Goal: Task Accomplishment & Management: Use online tool/utility

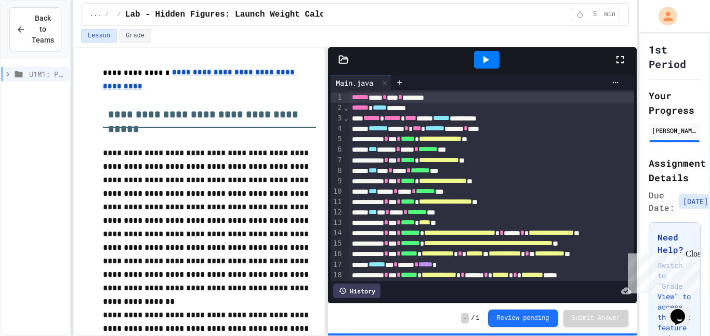
click at [23, 73] on icon at bounding box center [18, 74] width 12 height 9
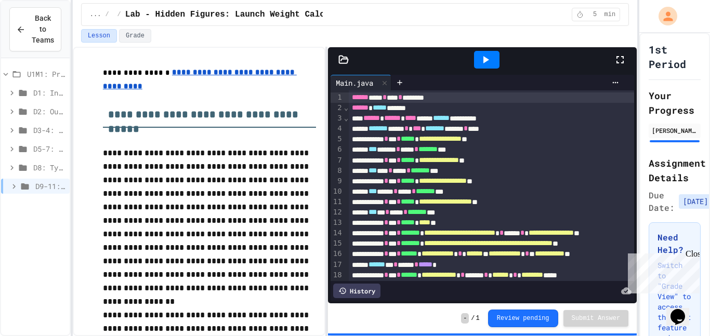
click at [29, 192] on div "D9-11: Module Wrap Up" at bounding box center [35, 186] width 69 height 15
click at [28, 212] on div "Day 9" at bounding box center [35, 204] width 69 height 15
click at [33, 225] on icon at bounding box center [37, 223] width 12 height 9
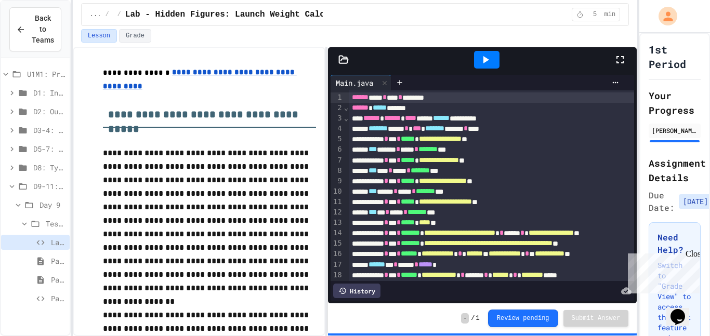
click at [39, 221] on icon at bounding box center [35, 223] width 12 height 9
click at [39, 221] on icon at bounding box center [38, 224] width 8 height 6
click at [39, 299] on icon at bounding box center [40, 298] width 12 height 9
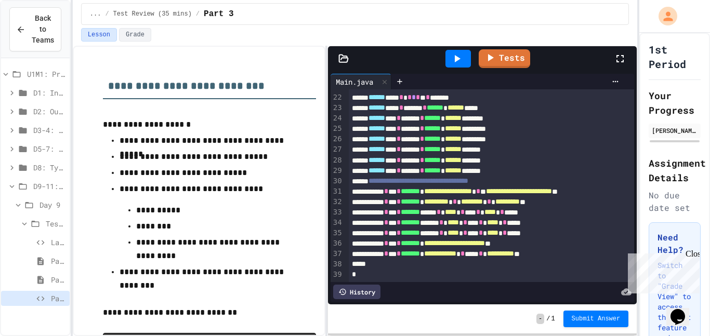
scroll to position [165, 0]
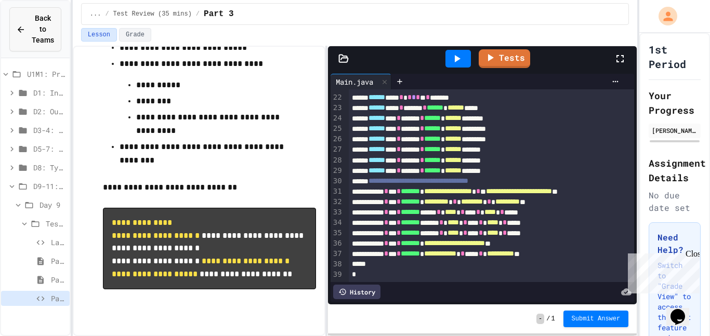
click at [33, 30] on span "Back to Teams" at bounding box center [43, 29] width 22 height 33
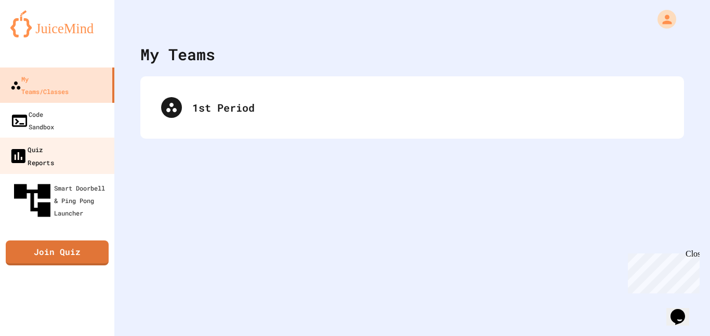
click at [54, 143] on div "Quiz Reports" at bounding box center [31, 155] width 45 height 25
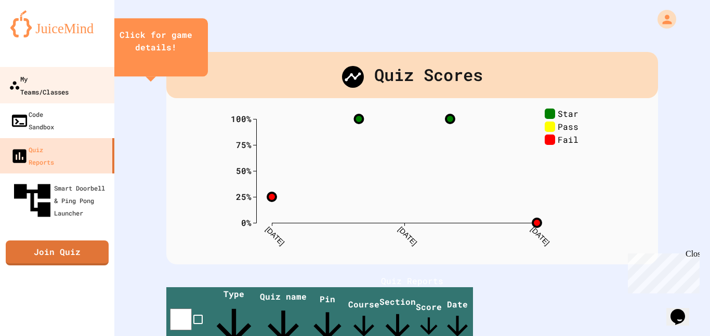
click at [69, 81] on div "My Teams/Classes" at bounding box center [39, 84] width 60 height 25
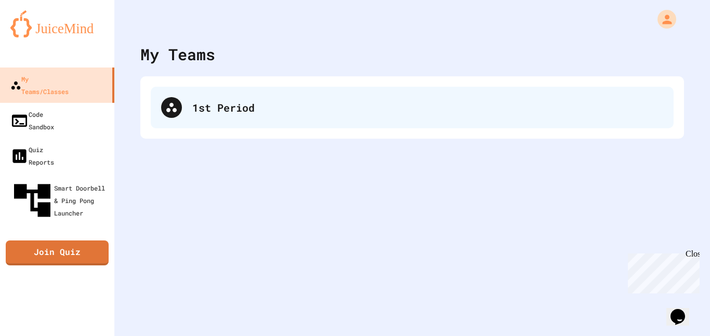
click at [212, 117] on div "1st Period" at bounding box center [412, 108] width 523 height 42
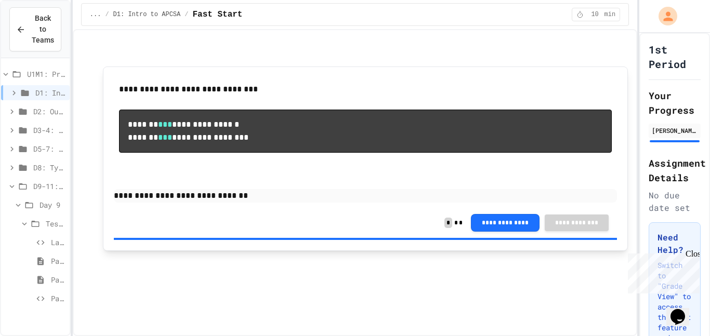
click at [32, 221] on icon at bounding box center [36, 224] width 8 height 6
click at [36, 206] on div "Day 9" at bounding box center [35, 204] width 69 height 15
click at [31, 230] on div "Test Review (35 mins)" at bounding box center [35, 223] width 69 height 15
click at [46, 303] on icon at bounding box center [40, 298] width 12 height 9
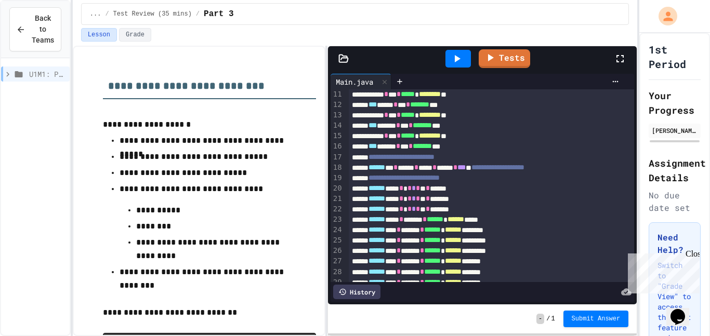
scroll to position [218, 0]
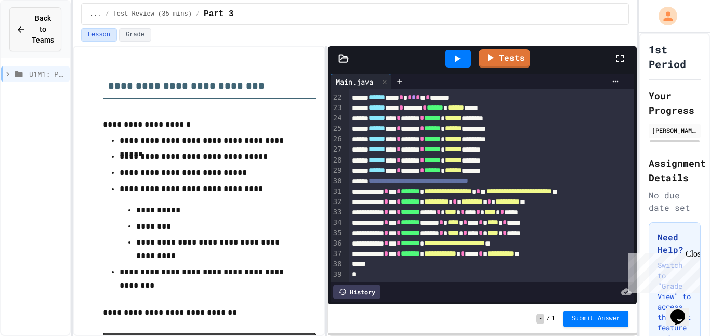
click at [20, 25] on icon at bounding box center [20, 29] width 9 height 9
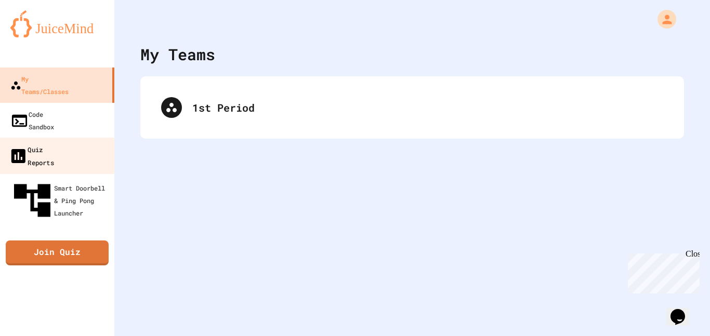
click at [46, 138] on link "Quiz Reports" at bounding box center [57, 156] width 118 height 36
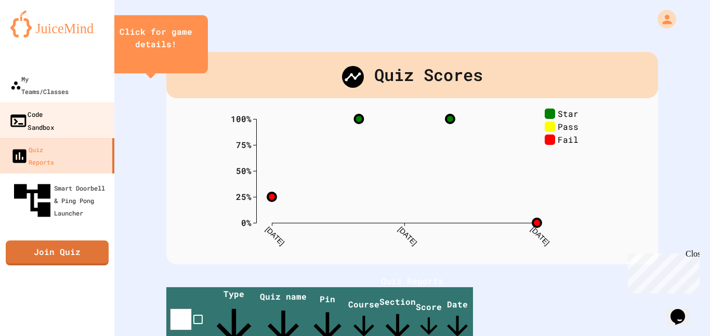
click at [54, 102] on link "Code Sandbox" at bounding box center [57, 120] width 118 height 36
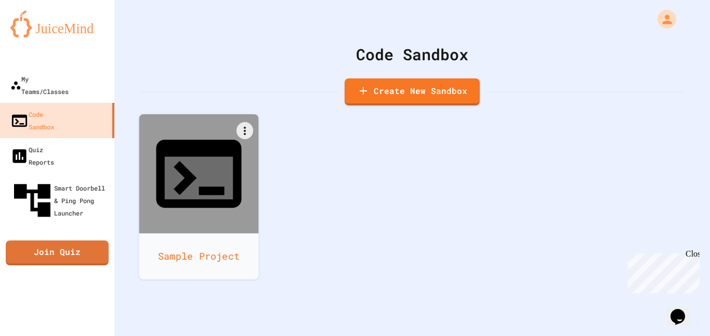
click at [220, 158] on icon at bounding box center [199, 174] width 102 height 102
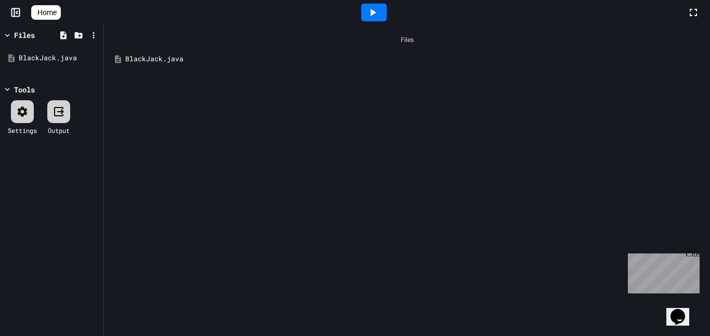
click at [148, 59] on div "BlackJack.java" at bounding box center [414, 59] width 578 height 10
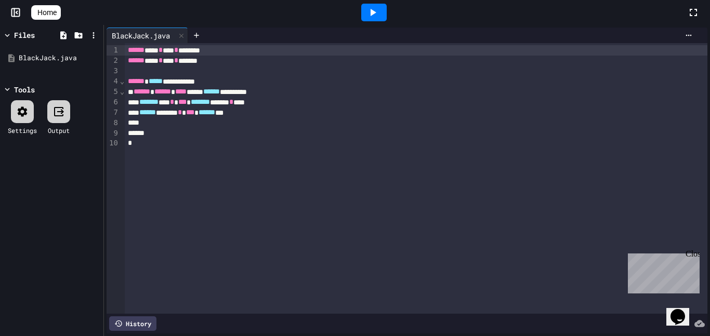
click at [183, 100] on div "******* ** * *** ******* ******* * ****" at bounding box center [416, 102] width 583 height 10
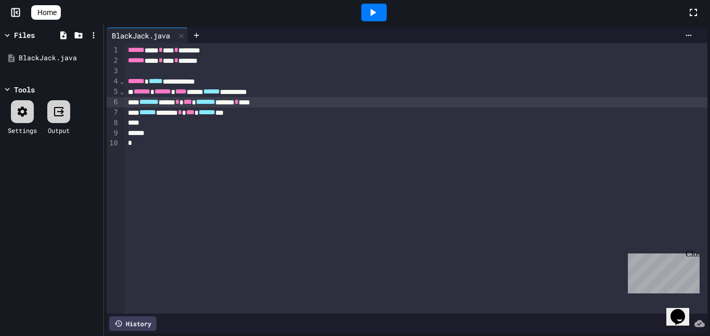
click at [299, 111] on div "****** ****** * *** ****** ***" at bounding box center [416, 113] width 583 height 10
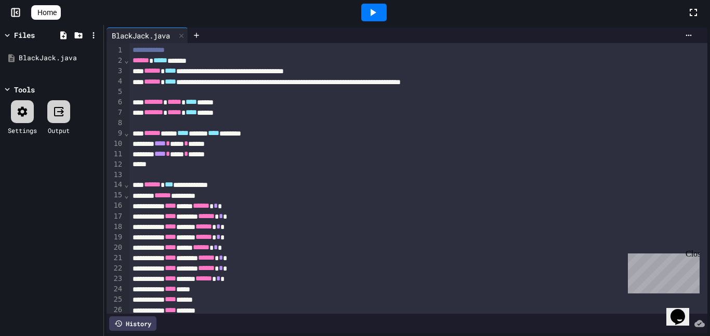
click at [379, 10] on icon at bounding box center [372, 12] width 12 height 12
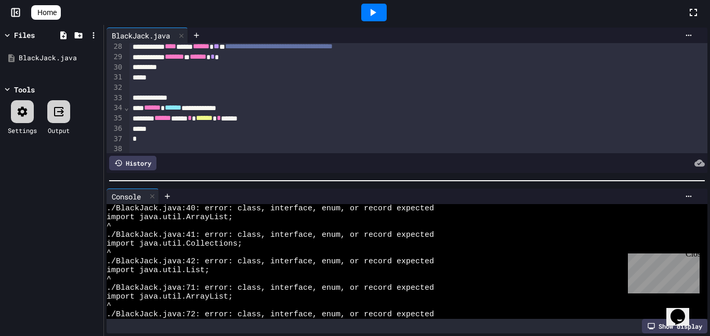
scroll to position [286, 0]
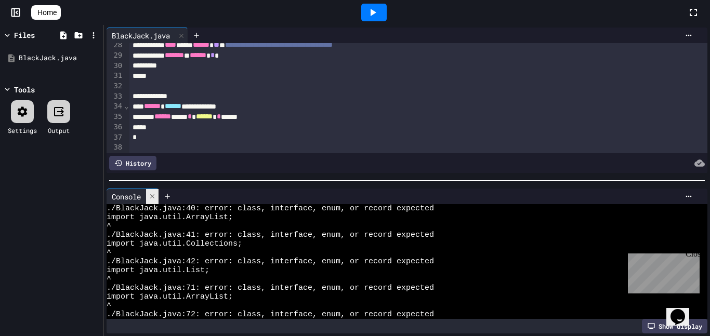
click at [157, 200] on div at bounding box center [152, 196] width 12 height 15
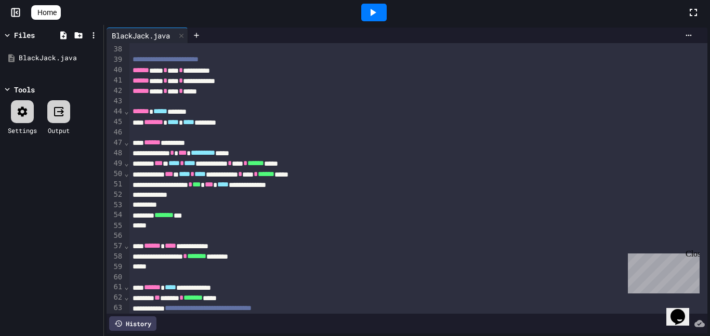
scroll to position [388, 0]
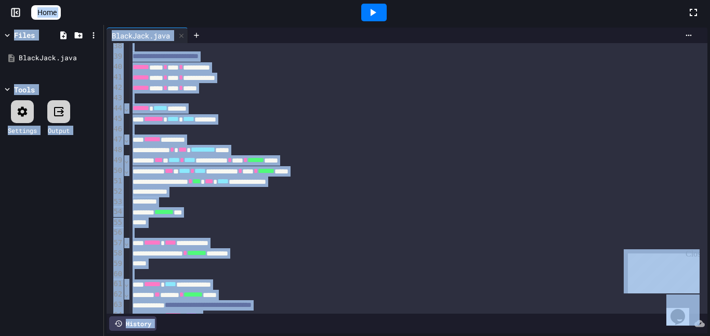
click at [320, 204] on div "*" at bounding box center [418, 202] width 579 height 10
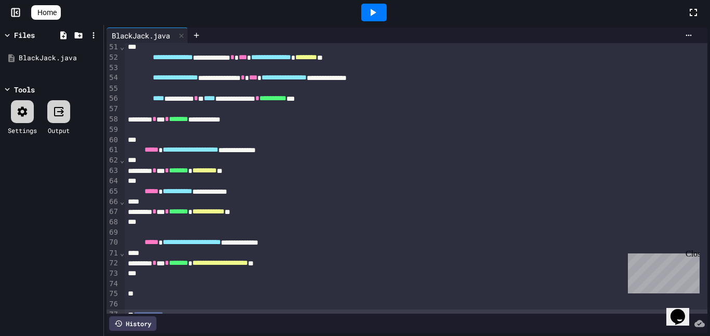
scroll to position [0, 0]
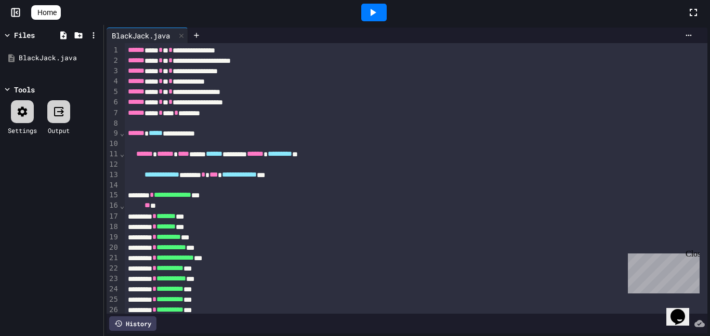
click at [206, 134] on div "**********" at bounding box center [416, 133] width 583 height 10
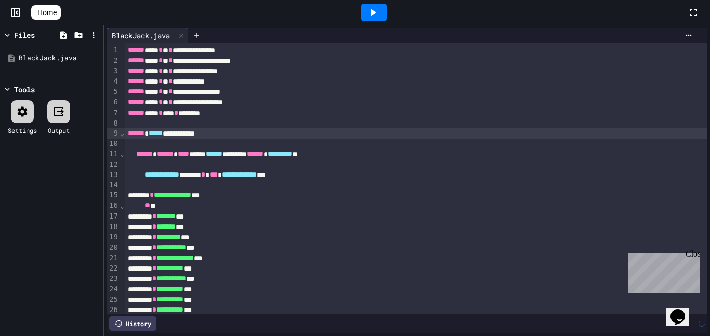
click at [379, 14] on icon at bounding box center [372, 12] width 12 height 12
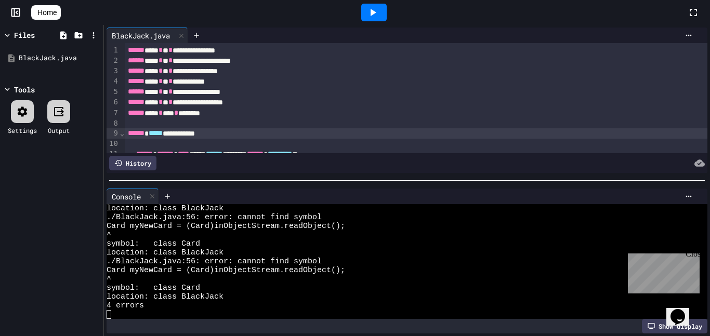
click at [206, 134] on div "**********" at bounding box center [416, 133] width 583 height 10
click at [92, 54] on icon at bounding box center [93, 58] width 9 height 9
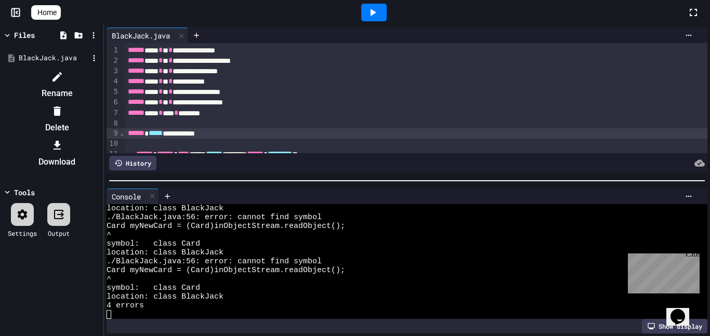
click at [101, 75] on li "Rename" at bounding box center [57, 85] width 88 height 33
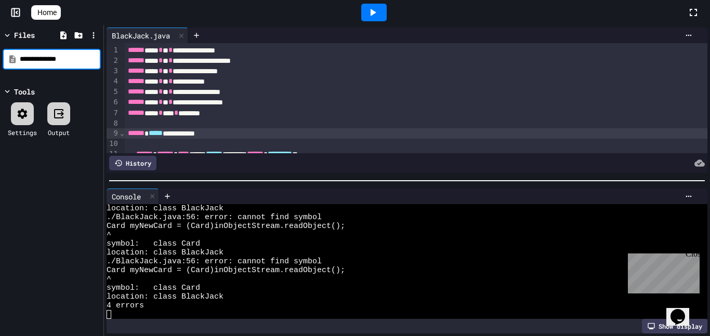
click at [42, 58] on input "**********" at bounding box center [59, 59] width 79 height 10
type input "**********"
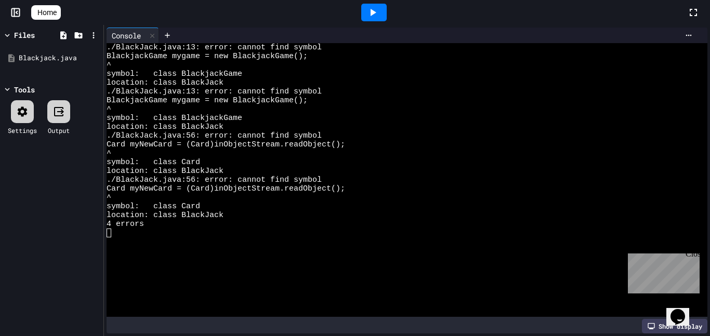
click at [378, 16] on icon at bounding box center [372, 12] width 12 height 12
click at [155, 35] on icon at bounding box center [152, 35] width 7 height 7
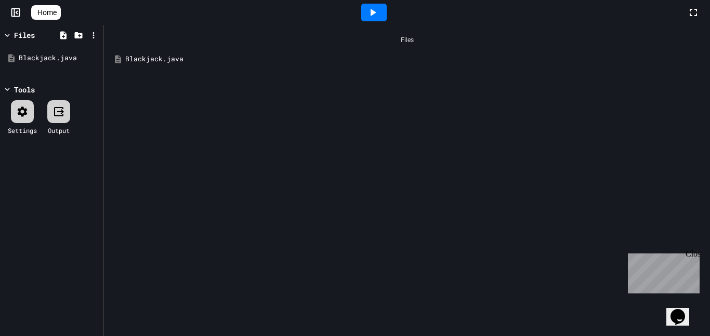
click at [261, 66] on div "Blackjack.java" at bounding box center [406, 59] width 595 height 19
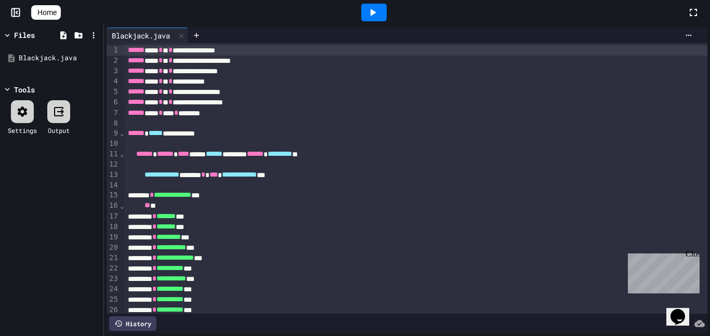
click at [236, 165] on div at bounding box center [416, 164] width 583 height 10
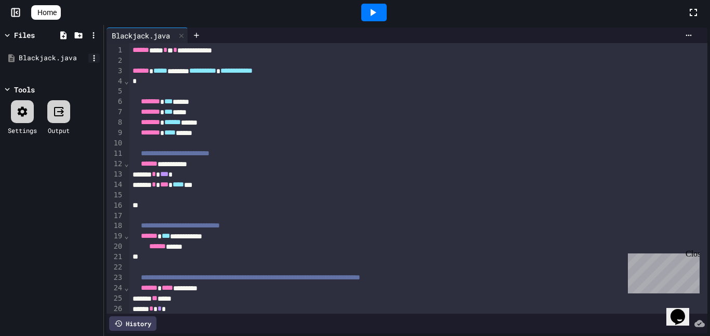
click at [96, 61] on icon at bounding box center [93, 58] width 9 height 9
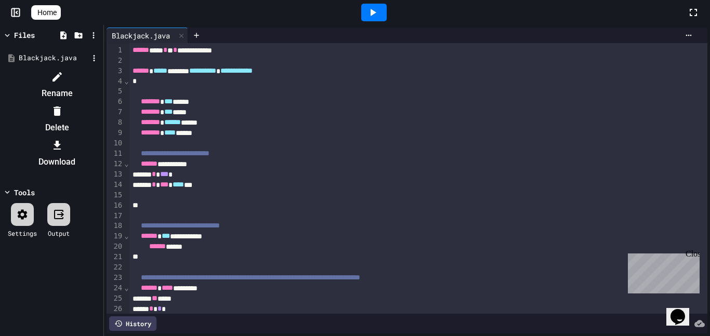
click at [63, 79] on icon at bounding box center [57, 77] width 12 height 12
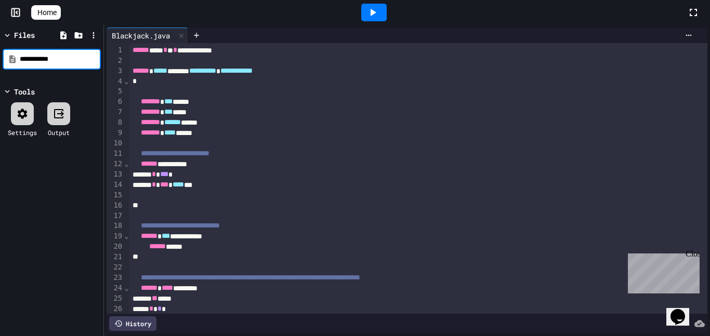
type input "**********"
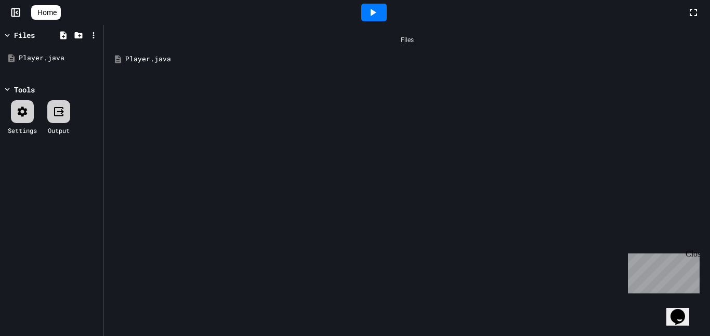
click at [194, 61] on div "Player.java" at bounding box center [414, 59] width 578 height 10
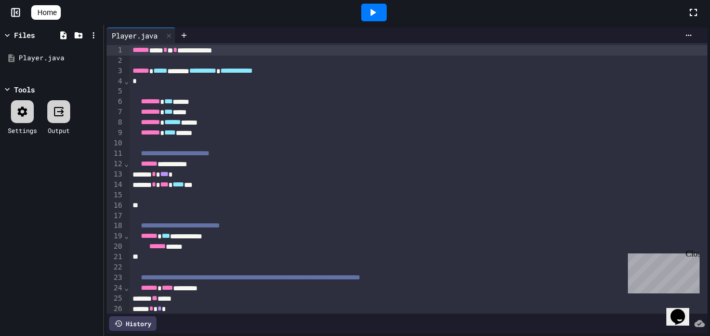
click at [379, 8] on icon at bounding box center [372, 12] width 12 height 12
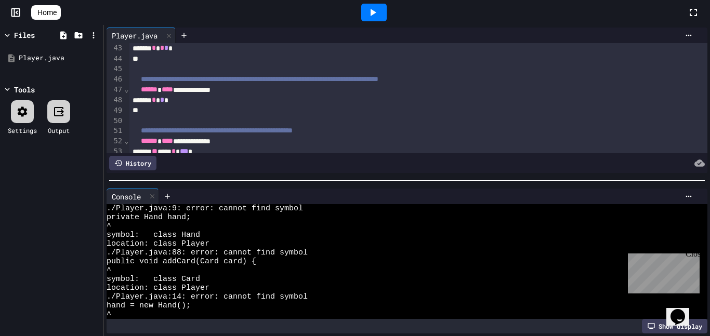
scroll to position [437, 0]
click at [72, 57] on div "Player.java" at bounding box center [54, 58] width 70 height 10
click at [92, 54] on icon at bounding box center [93, 58] width 9 height 9
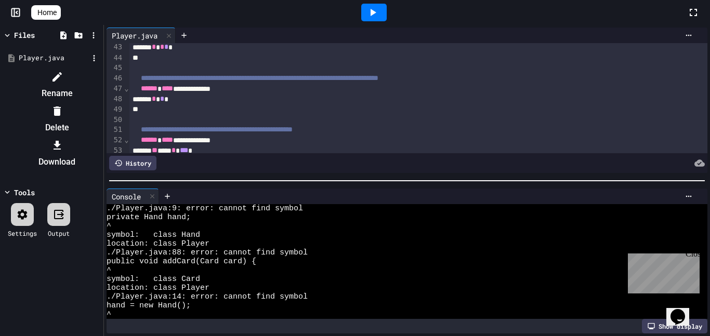
click at [55, 69] on div at bounding box center [52, 69] width 98 height 0
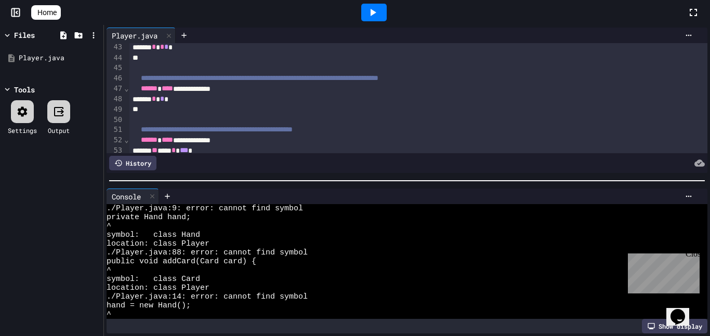
click at [26, 113] on icon at bounding box center [23, 112] width 10 height 10
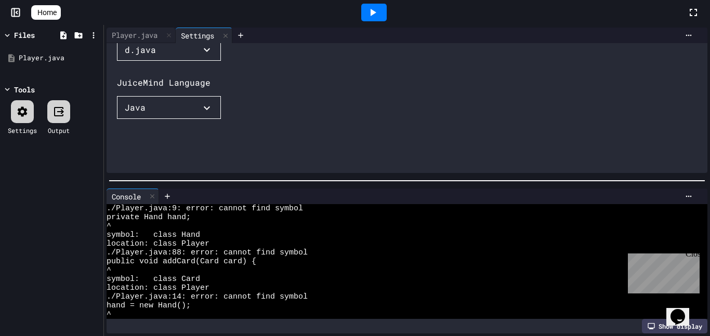
scroll to position [50, 0]
click at [189, 117] on button "Java" at bounding box center [169, 106] width 104 height 23
click at [172, 117] on button "Java" at bounding box center [169, 106] width 104 height 23
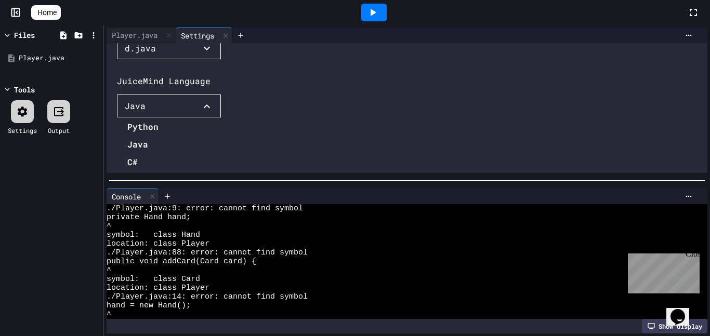
click at [372, 29] on div at bounding box center [464, 36] width 464 height 16
click at [377, 18] on icon at bounding box center [372, 12] width 12 height 12
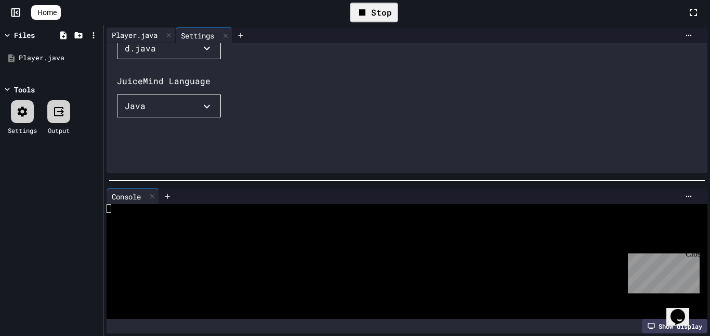
click at [158, 37] on div "Player.java" at bounding box center [135, 35] width 56 height 11
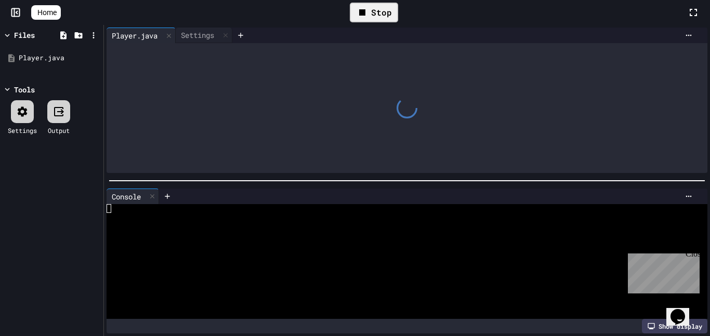
scroll to position [35, 0]
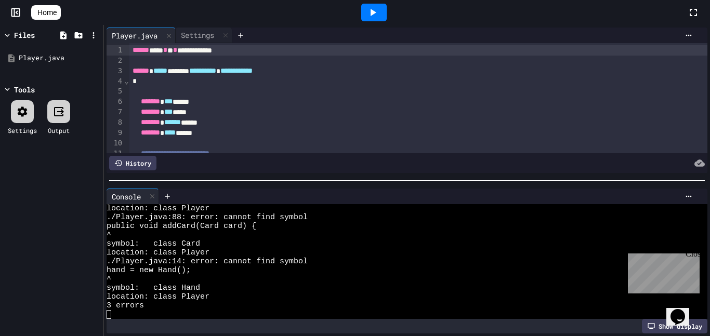
click at [316, 125] on div "******* ****** *****" at bounding box center [418, 122] width 579 height 10
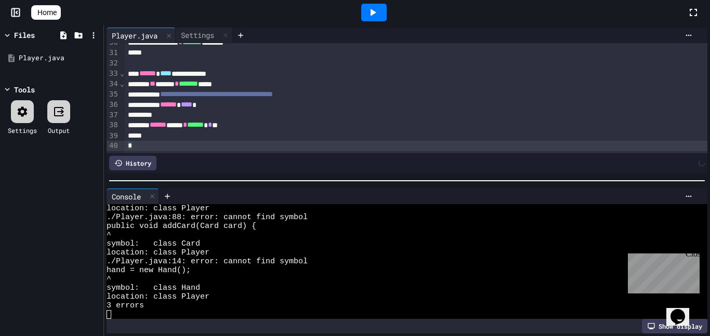
scroll to position [0, 0]
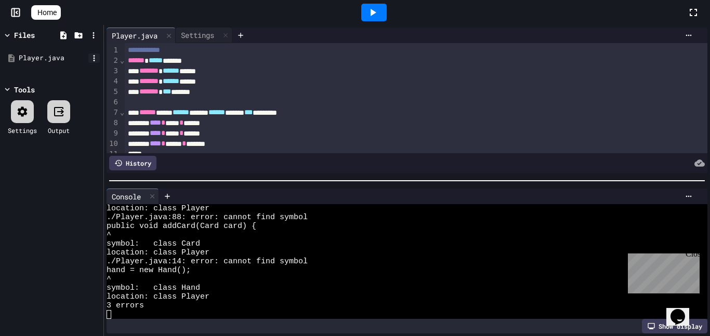
click at [98, 59] on icon at bounding box center [93, 58] width 9 height 9
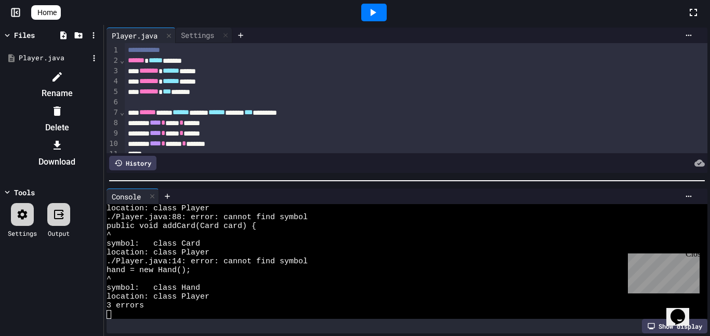
click at [101, 77] on div at bounding box center [57, 77] width 88 height 17
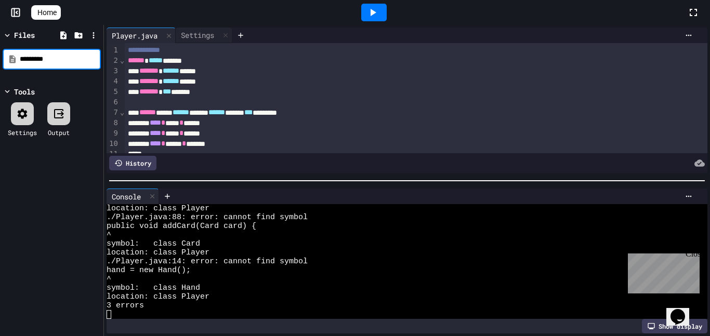
type input "*********"
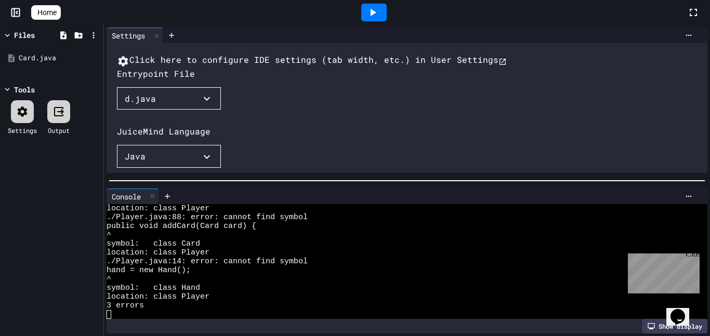
click at [167, 110] on button "d.java" at bounding box center [169, 98] width 104 height 23
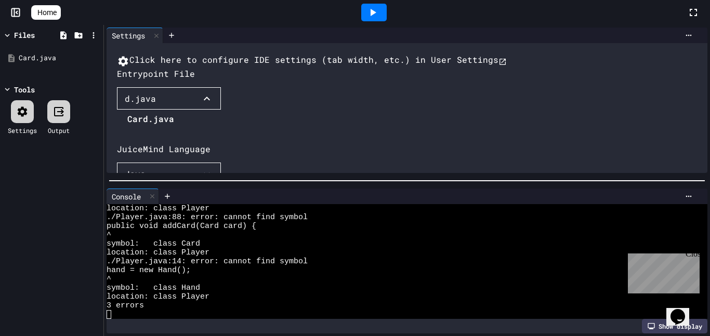
click at [152, 127] on li "Card.java" at bounding box center [150, 119] width 47 height 17
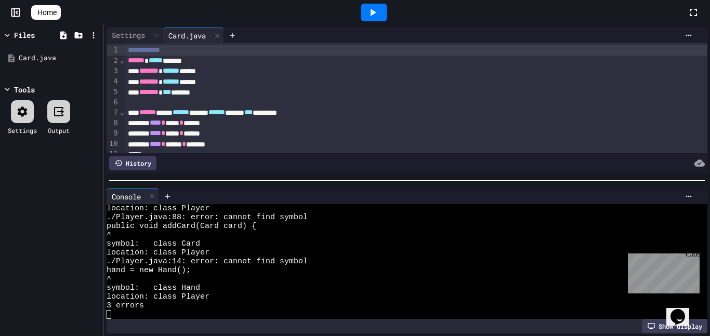
click at [374, 6] on icon at bounding box center [372, 12] width 12 height 12
click at [374, 6] on div at bounding box center [373, 13] width 25 height 18
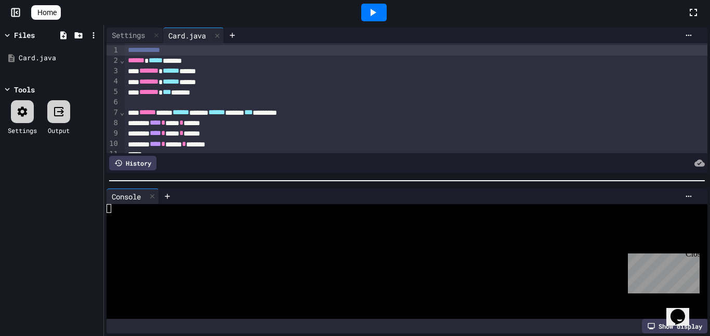
click at [240, 243] on div at bounding box center [401, 244] width 589 height 9
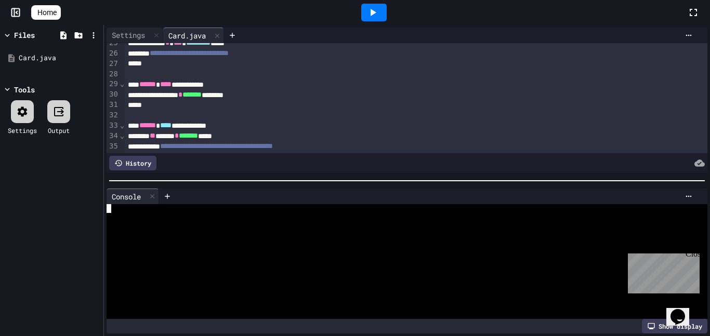
scroll to position [257, 0]
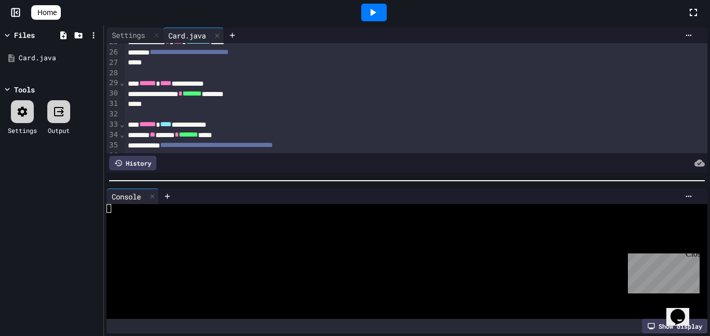
click at [376, 16] on icon at bounding box center [372, 12] width 12 height 12
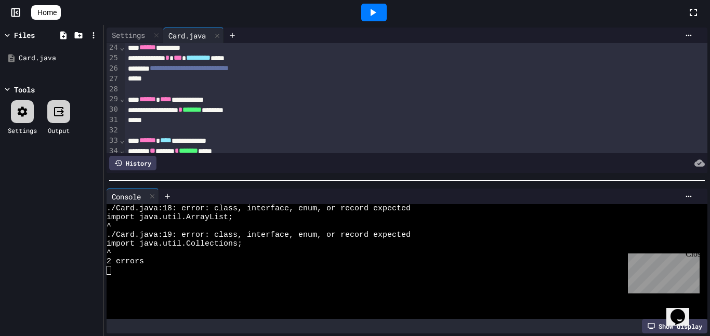
scroll to position [241, 0]
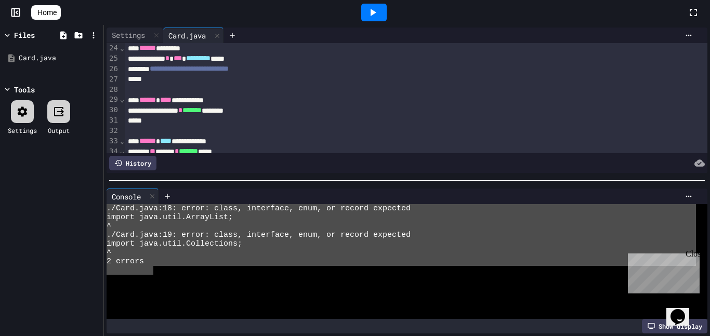
drag, startPoint x: 154, startPoint y: 270, endPoint x: 94, endPoint y: 208, distance: 87.1
click at [94, 208] on div "**********" at bounding box center [355, 180] width 710 height 311
type textarea "**********"
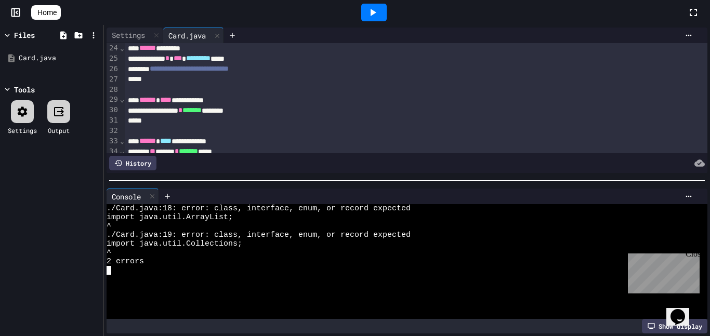
click at [298, 117] on div "*" at bounding box center [416, 121] width 583 height 10
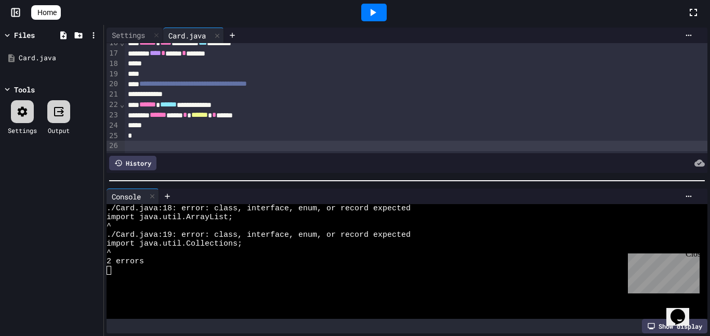
scroll to position [0, 0]
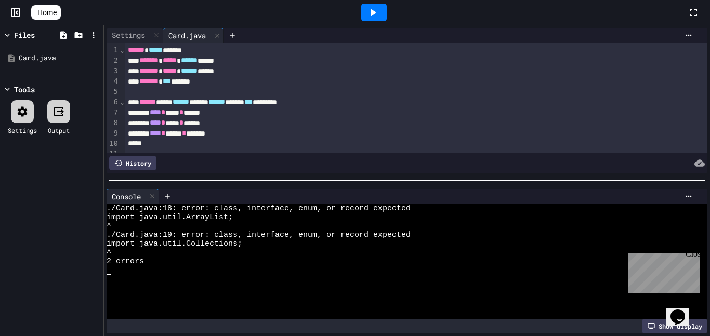
click at [364, 14] on div at bounding box center [374, 12] width 36 height 28
click at [385, 8] on div at bounding box center [373, 13] width 25 height 18
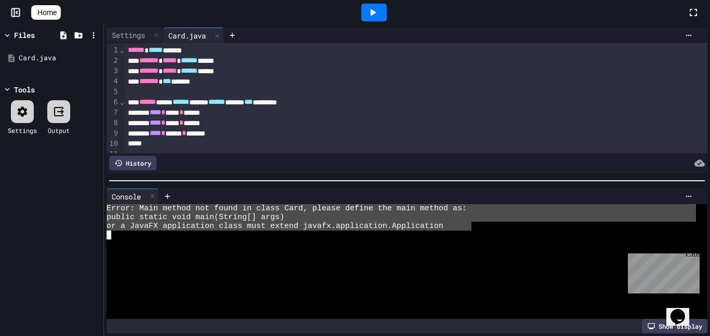
drag, startPoint x: 471, startPoint y: 229, endPoint x: 82, endPoint y: 192, distance: 391.4
click at [82, 192] on div "**********" at bounding box center [355, 180] width 710 height 311
type textarea "**********"
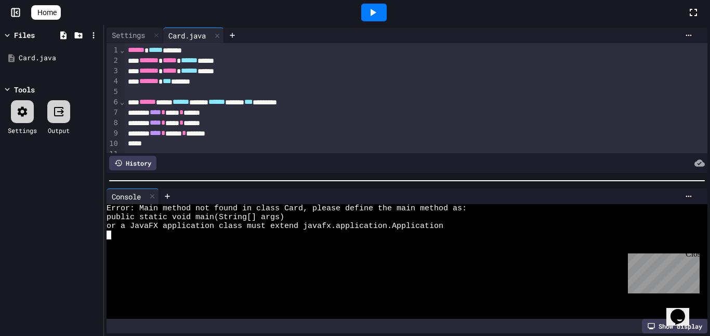
click at [267, 97] on div "****** ***** ****** ***** ****** ***** *** ********" at bounding box center [416, 102] width 583 height 10
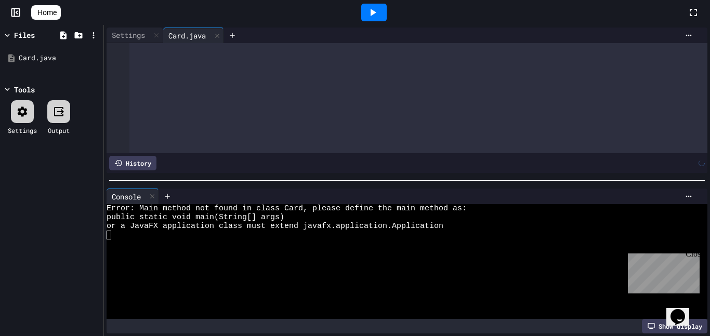
scroll to position [1244, 0]
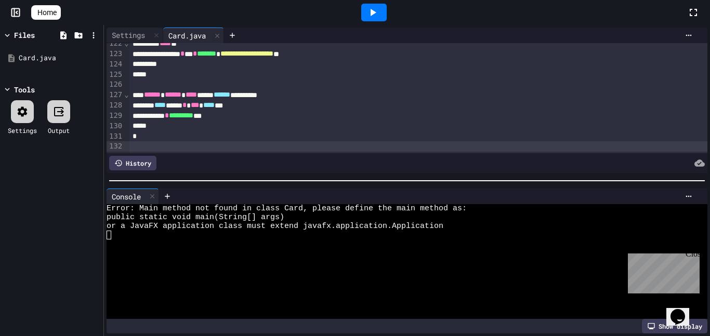
click at [371, 12] on icon at bounding box center [372, 12] width 12 height 12
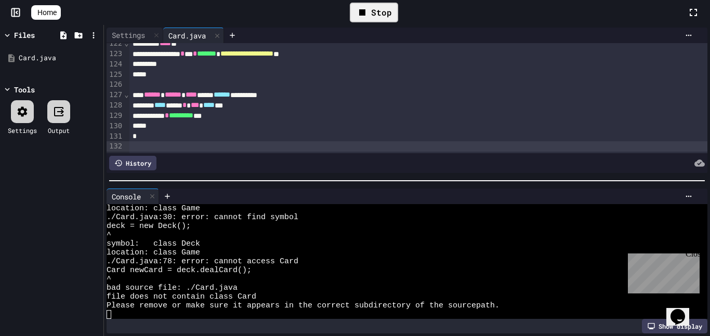
scroll to position [291, 0]
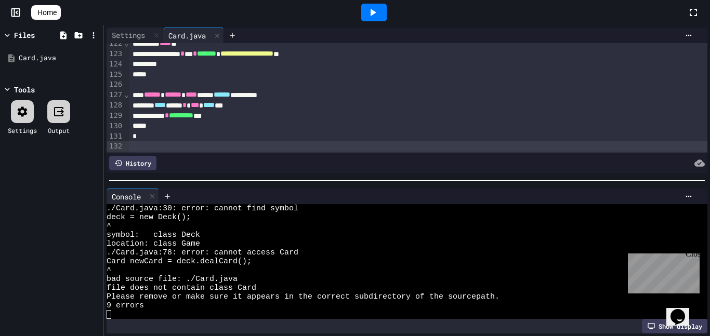
click at [272, 250] on span "./Card.java:78: error: cannot access Card" at bounding box center [203, 252] width 192 height 9
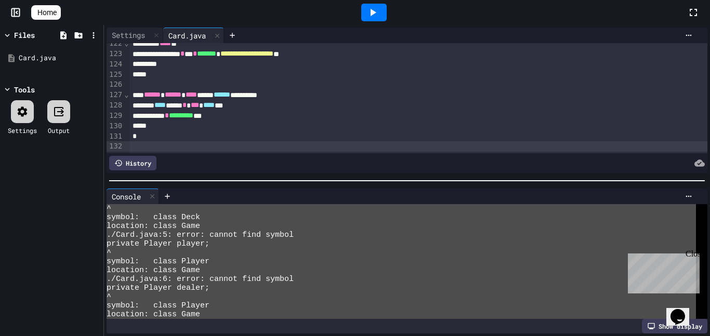
scroll to position [0, 0]
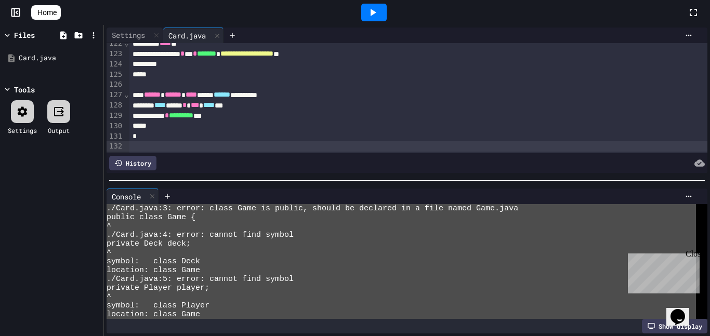
click at [111, 204] on div "./Card.java:3: error: class Game is public, should be declared in a file named …" at bounding box center [401, 261] width 589 height 115
type textarea "**********"
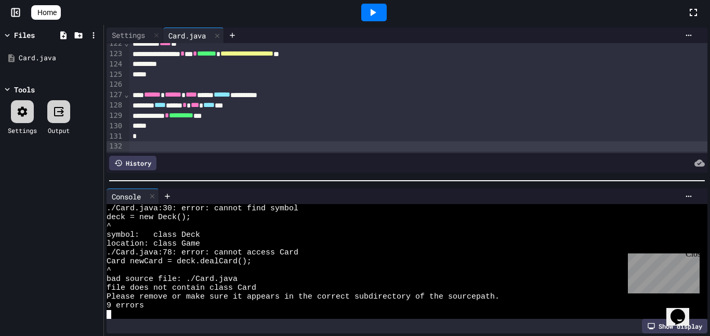
scroll to position [291, 0]
click at [405, 102] on div "**** **** * *** **** ***" at bounding box center [418, 105] width 579 height 10
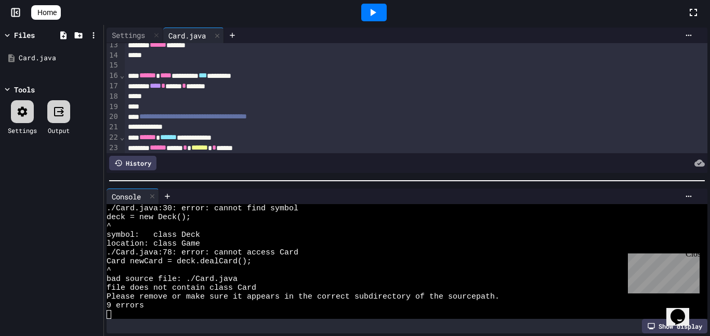
scroll to position [136, 0]
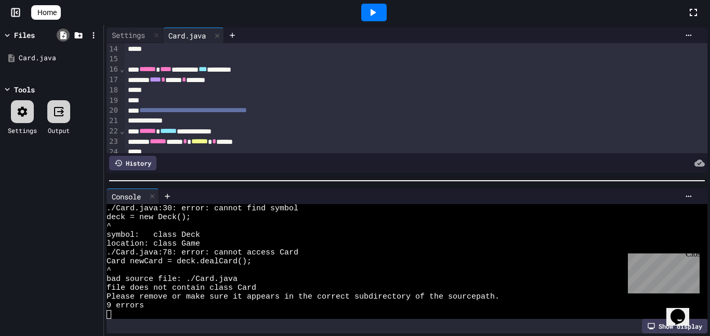
click at [64, 39] on icon at bounding box center [63, 35] width 9 height 9
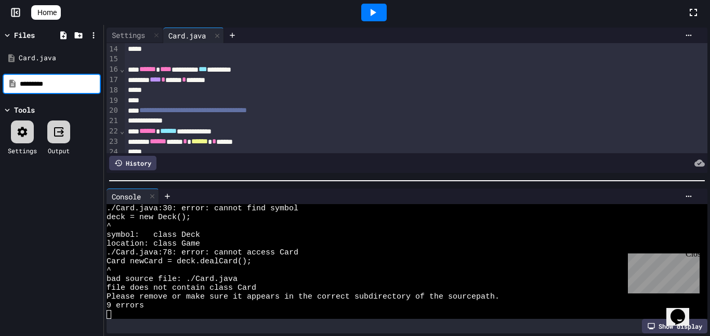
type input "*********"
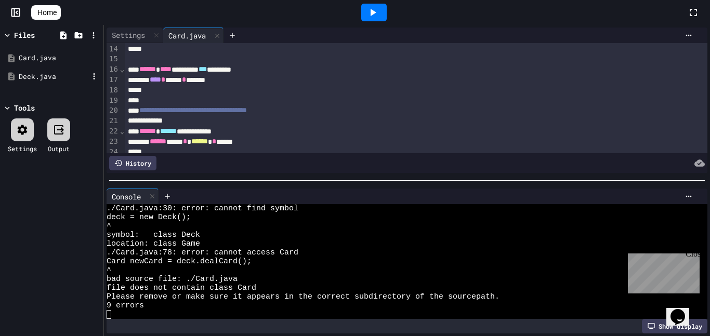
click at [50, 79] on div "Deck.java" at bounding box center [54, 77] width 70 height 10
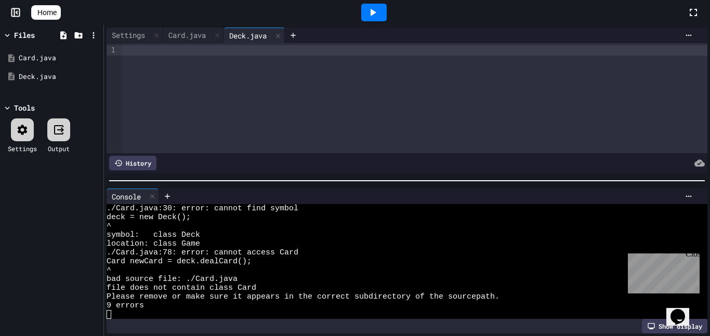
click at [182, 92] on div at bounding box center [414, 98] width 585 height 110
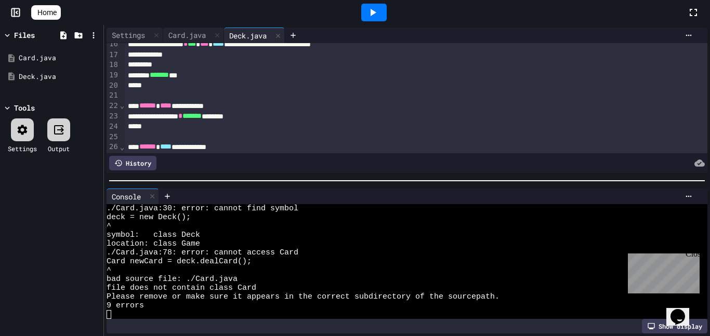
scroll to position [0, 0]
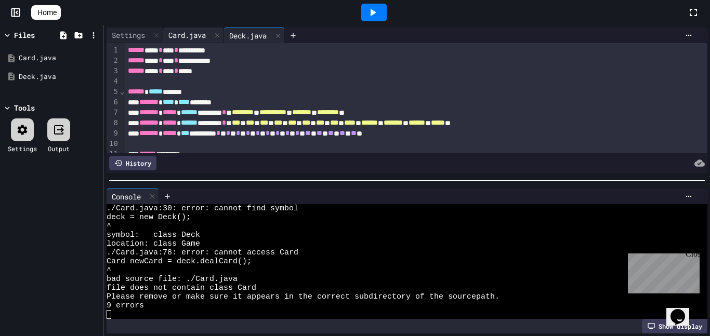
click at [194, 37] on div "Card.java" at bounding box center [187, 35] width 48 height 11
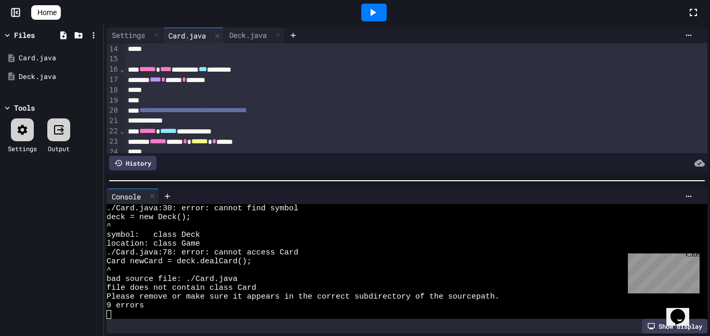
click at [376, 12] on icon at bounding box center [373, 12] width 6 height 7
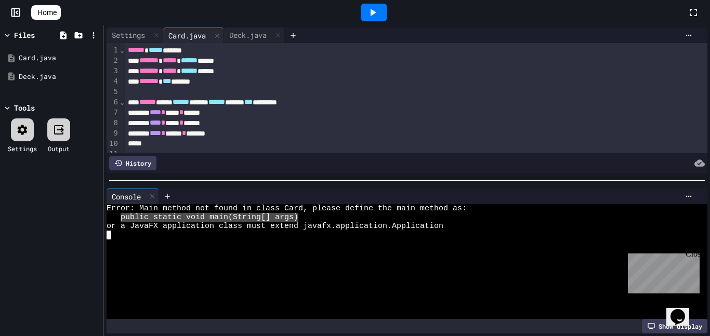
drag, startPoint x: 119, startPoint y: 217, endPoint x: 297, endPoint y: 217, distance: 177.7
type textarea "**********"
click at [219, 52] on div "****** ***** ******" at bounding box center [416, 50] width 583 height 10
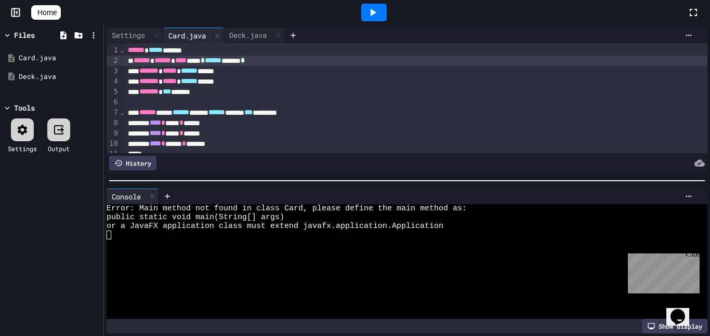
click at [370, 11] on div at bounding box center [373, 13] width 25 height 18
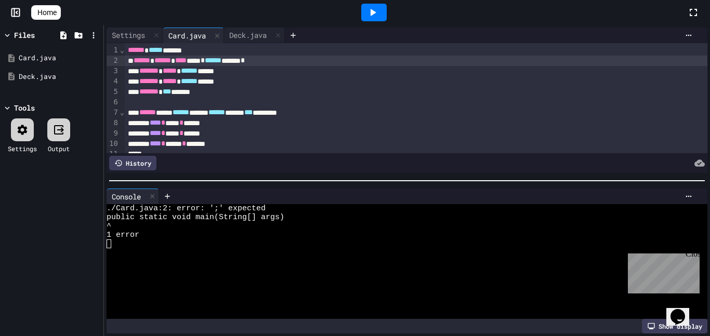
click at [302, 65] on div "****** ****** **** **** * ****** ******* *" at bounding box center [416, 61] width 583 height 10
click at [379, 23] on div at bounding box center [374, 12] width 36 height 28
click at [377, 9] on icon at bounding box center [372, 12] width 12 height 12
click at [217, 58] on div "****** ****** **** ***** ****** *********" at bounding box center [416, 61] width 583 height 10
click at [372, 16] on icon at bounding box center [372, 12] width 12 height 12
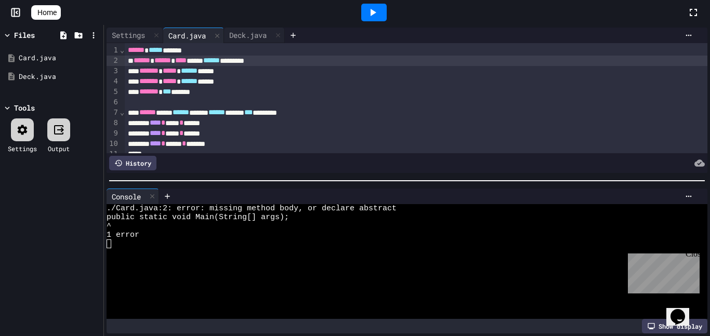
click at [218, 61] on div "****** ****** **** ***** ****** *********" at bounding box center [416, 61] width 583 height 10
click at [379, 11] on icon at bounding box center [372, 12] width 12 height 12
click at [535, 127] on div "**** * **** * *****" at bounding box center [416, 123] width 583 height 10
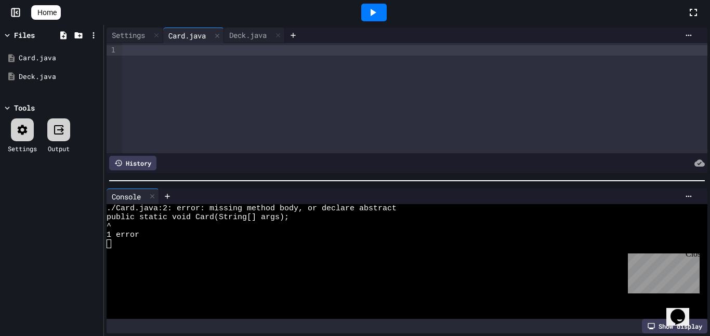
click at [231, 123] on div at bounding box center [414, 98] width 585 height 110
click at [219, 36] on icon at bounding box center [217, 35] width 7 height 7
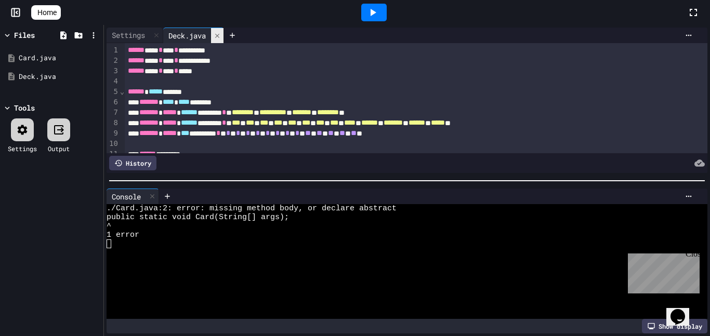
click at [219, 36] on icon at bounding box center [217, 35] width 7 height 7
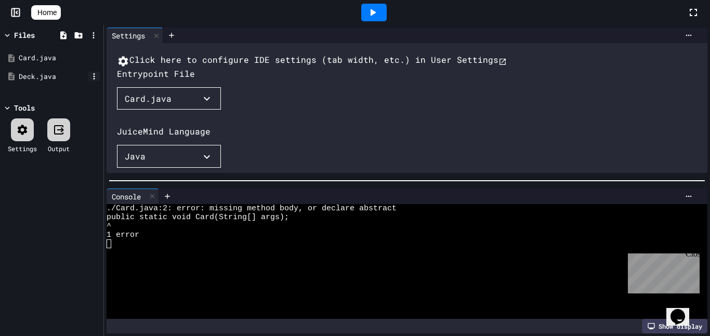
click at [92, 72] on icon at bounding box center [93, 76] width 9 height 9
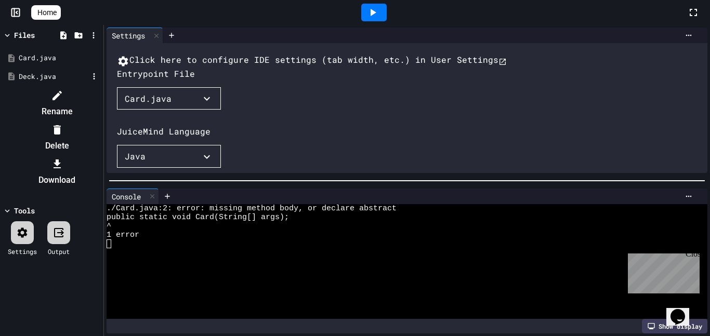
click at [101, 121] on li "Delete" at bounding box center [57, 137] width 88 height 33
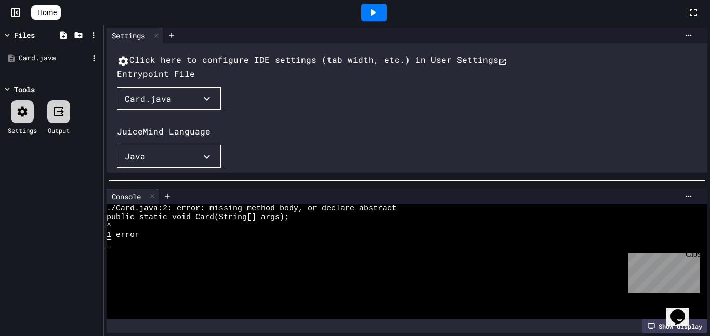
click at [62, 56] on div "Card.java" at bounding box center [54, 58] width 70 height 10
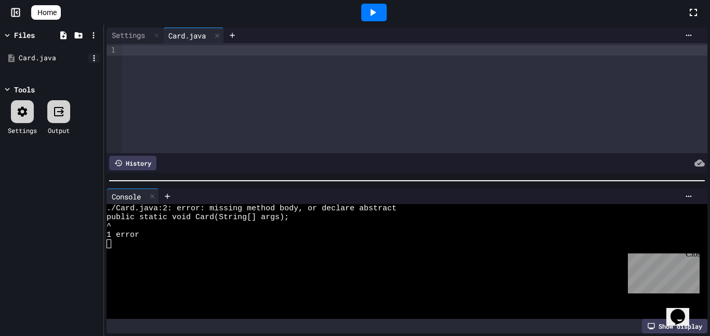
click at [97, 58] on icon at bounding box center [93, 58] width 9 height 9
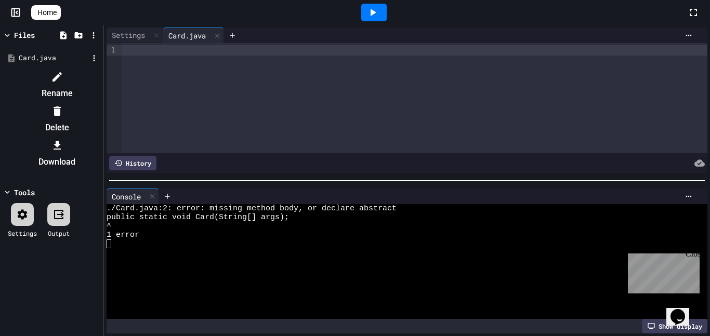
click at [101, 70] on div at bounding box center [57, 77] width 88 height 17
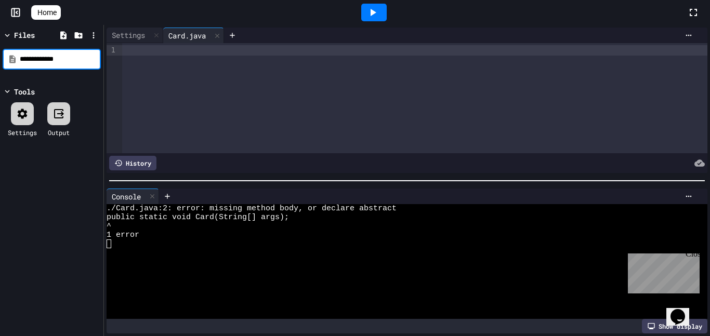
type input "**********"
click at [154, 64] on div at bounding box center [414, 98] width 585 height 110
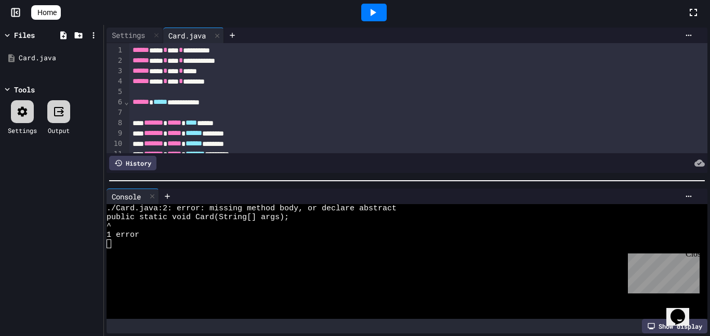
click at [376, 10] on icon at bounding box center [373, 12] width 6 height 7
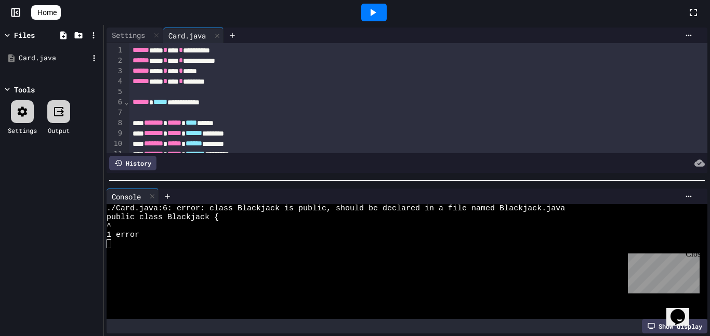
click at [74, 54] on div "Card.java" at bounding box center [54, 58] width 70 height 10
click at [102, 58] on div "Files Card.java Tools Settings Output" at bounding box center [51, 180] width 103 height 311
click at [97, 58] on icon at bounding box center [93, 58] width 9 height 9
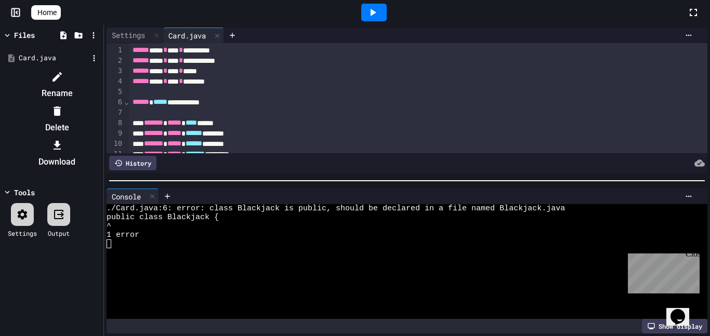
click at [63, 79] on icon at bounding box center [57, 77] width 12 height 12
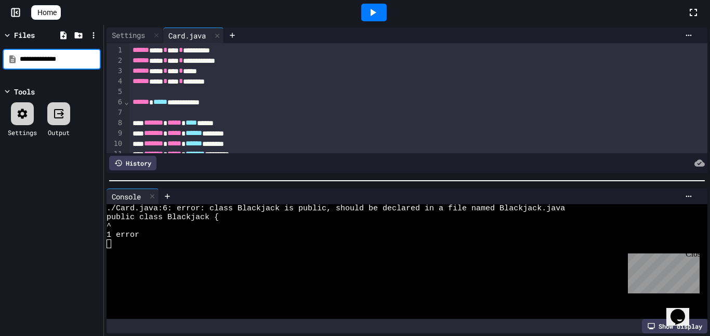
type input "**********"
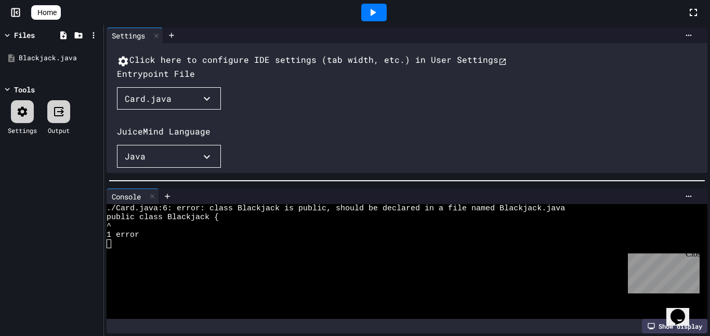
click at [184, 110] on button "Card.java" at bounding box center [169, 98] width 104 height 23
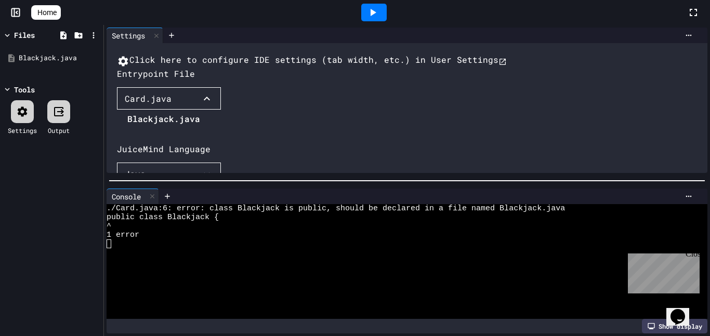
click at [170, 127] on li "Blackjack.java" at bounding box center [163, 119] width 73 height 17
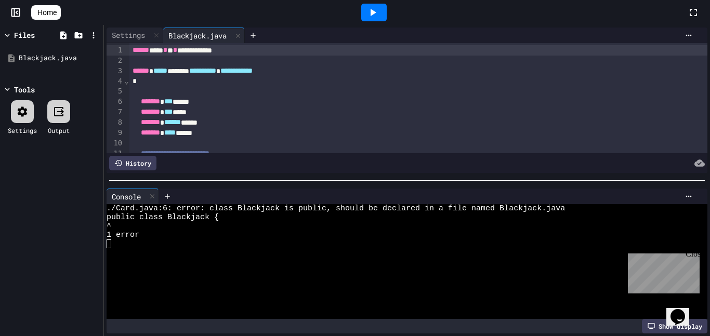
click at [379, 8] on icon at bounding box center [372, 12] width 12 height 12
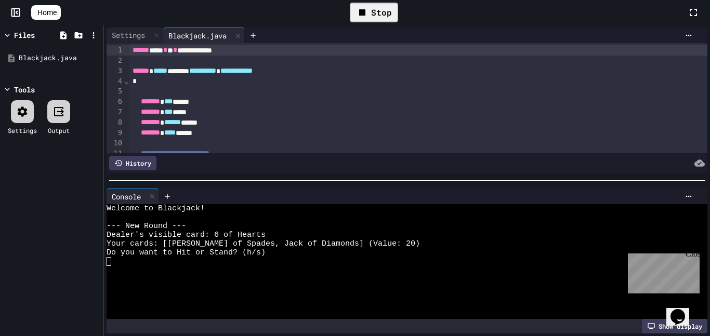
click at [137, 273] on div at bounding box center [401, 270] width 589 height 9
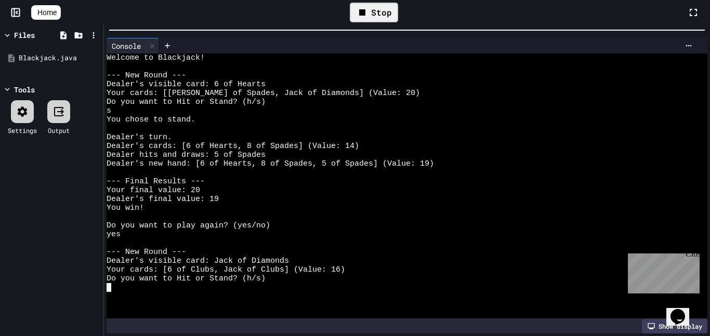
click at [239, 3] on div "**********" at bounding box center [355, 168] width 710 height 336
click at [693, 11] on icon at bounding box center [693, 12] width 12 height 12
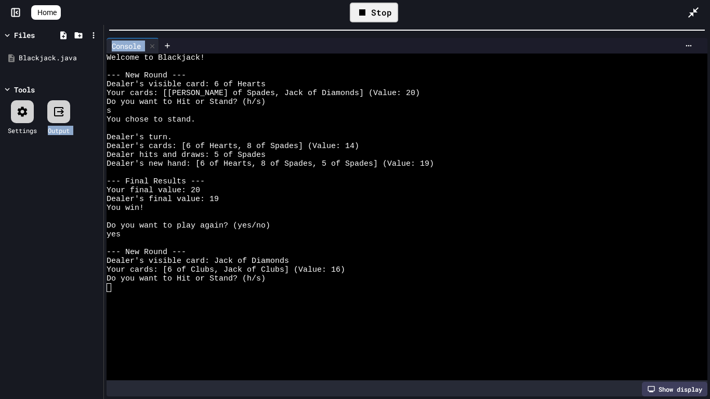
drag, startPoint x: 104, startPoint y: 315, endPoint x: 38, endPoint y: 317, distance: 66.0
click at [38, 317] on div "**********" at bounding box center [355, 212] width 710 height 374
click at [13, 9] on icon at bounding box center [15, 12] width 10 height 10
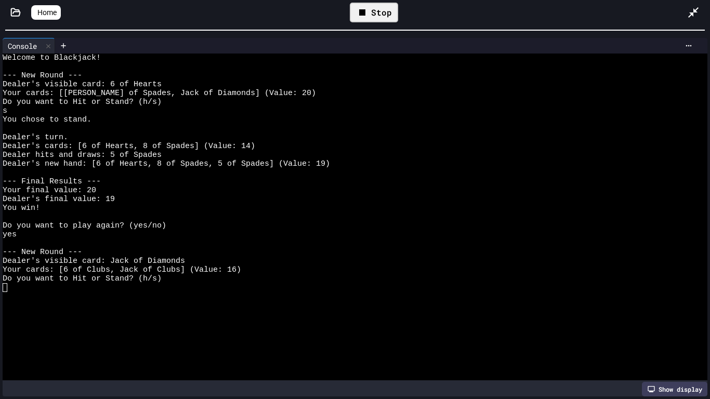
click at [32, 302] on div at bounding box center [351, 305] width 697 height 9
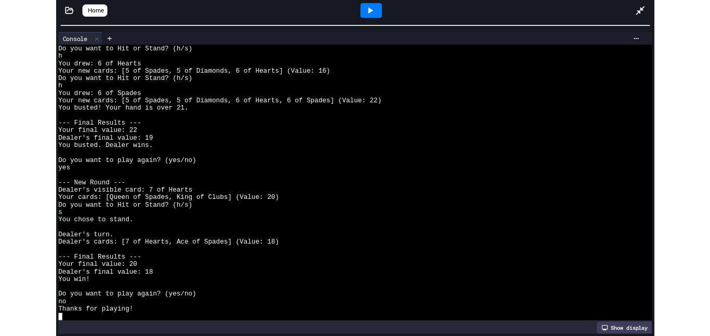
scroll to position [760, 0]
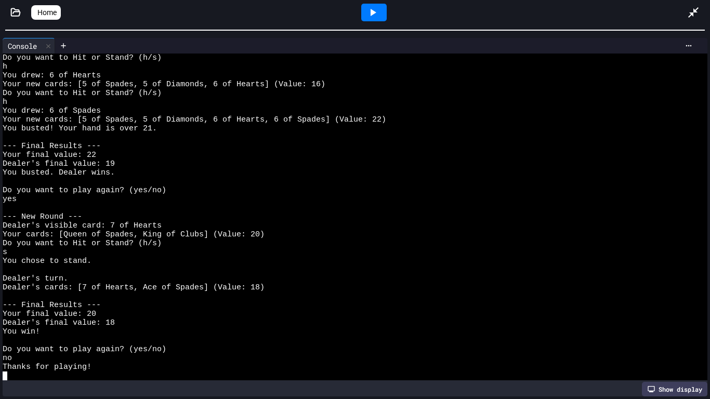
click at [687, 9] on icon at bounding box center [693, 12] width 12 height 12
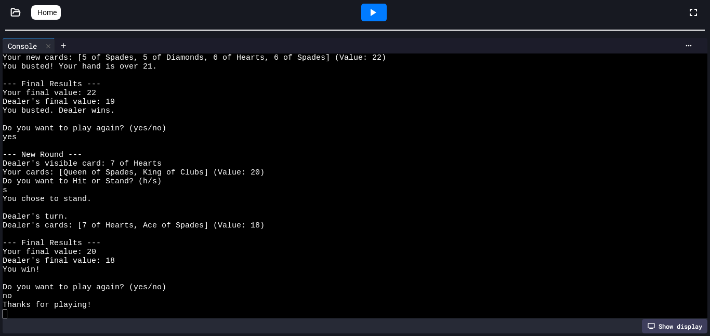
scroll to position [821, 0]
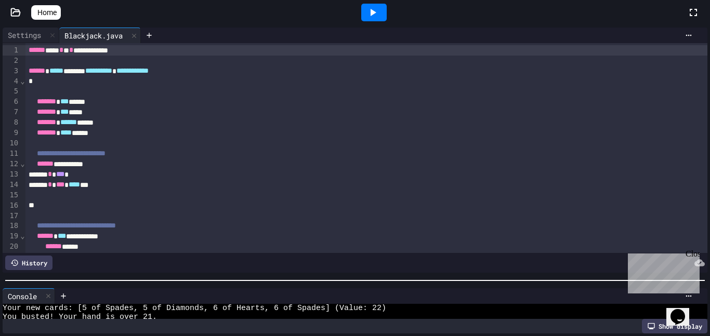
click at [360, 289] on div "**********" at bounding box center [355, 180] width 710 height 311
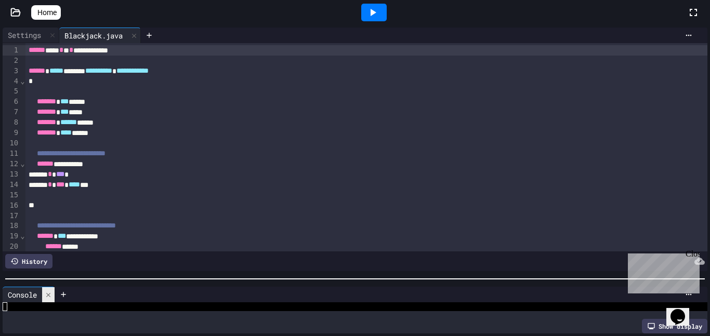
click at [48, 297] on icon at bounding box center [48, 295] width 4 height 4
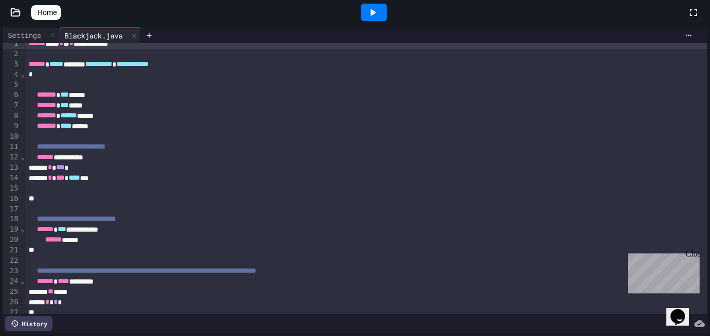
scroll to position [0, 0]
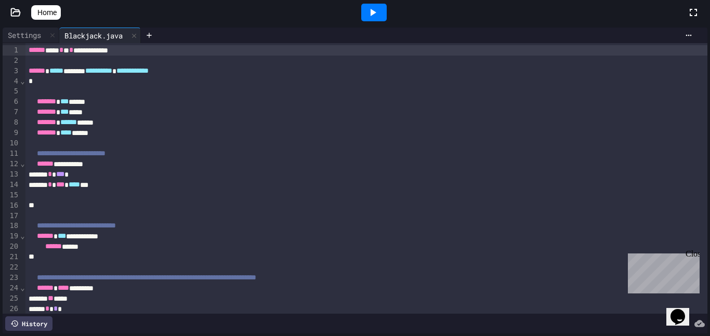
click at [379, 11] on icon at bounding box center [372, 12] width 12 height 12
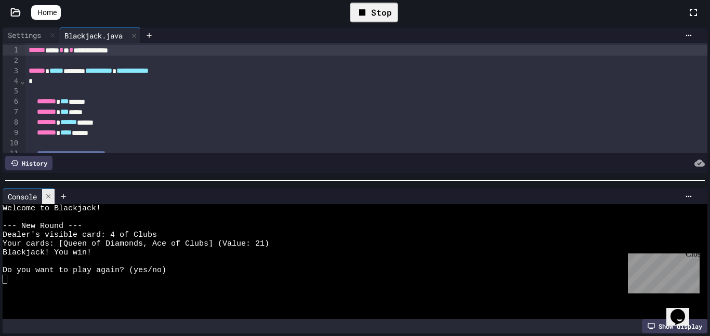
click at [47, 192] on div at bounding box center [48, 196] width 12 height 15
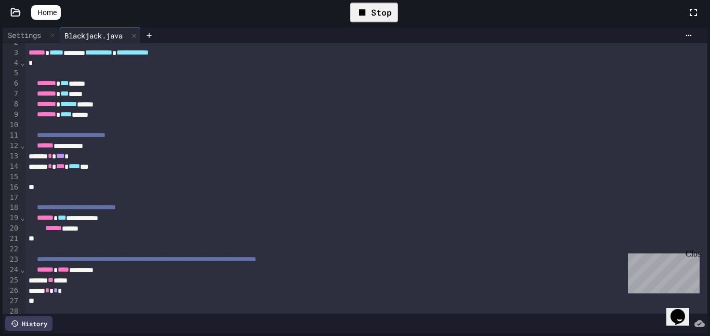
scroll to position [37, 0]
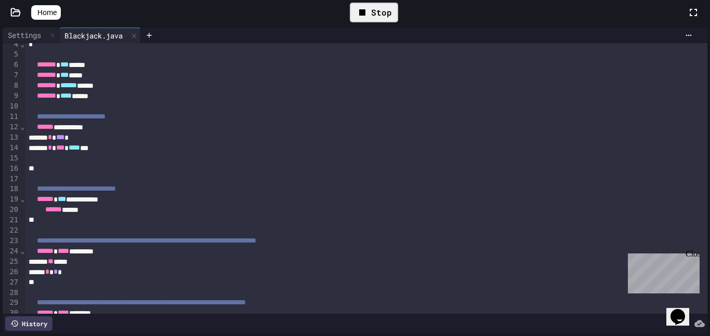
click at [428, 153] on div at bounding box center [366, 158] width 683 height 10
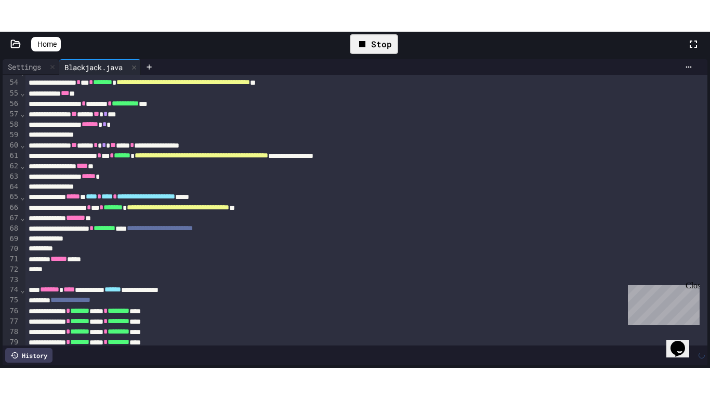
scroll to position [0, 0]
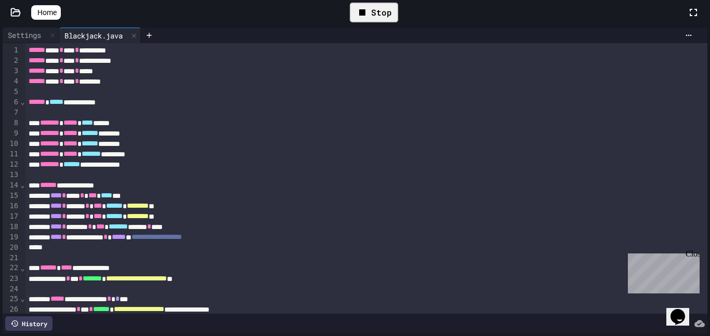
click at [363, 9] on icon at bounding box center [362, 12] width 12 height 12
click at [377, 9] on icon at bounding box center [372, 12] width 12 height 12
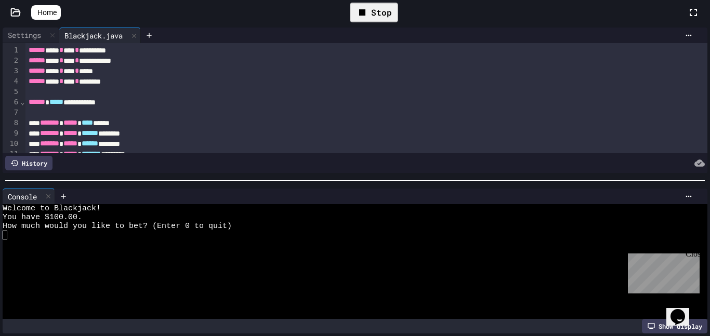
click at [137, 244] on div at bounding box center [351, 244] width 697 height 9
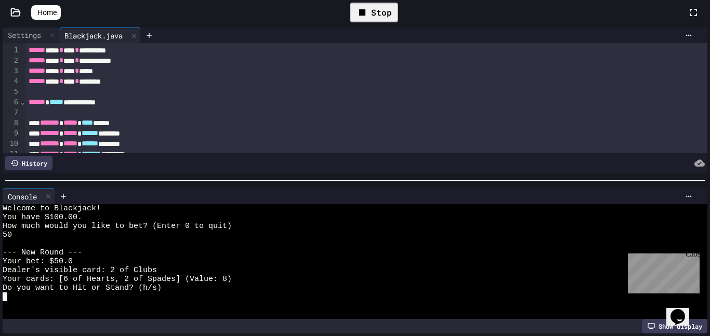
click at [695, 12] on icon at bounding box center [693, 12] width 12 height 12
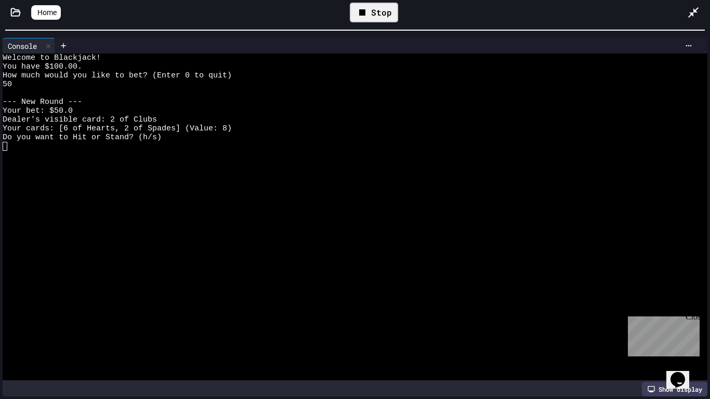
click at [446, 1] on div "**********" at bounding box center [355, 199] width 710 height 399
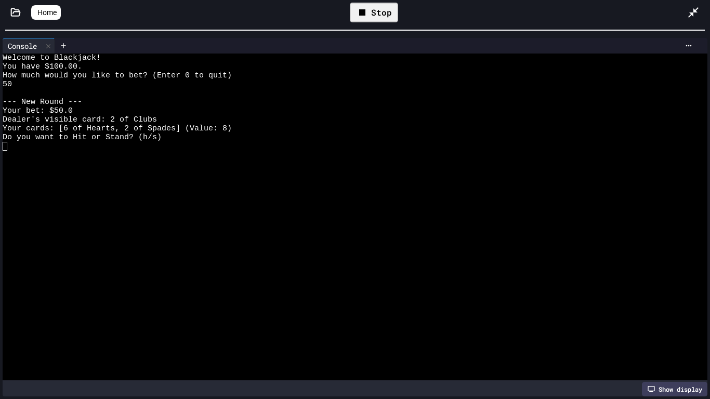
click at [65, 145] on div at bounding box center [351, 146] width 697 height 9
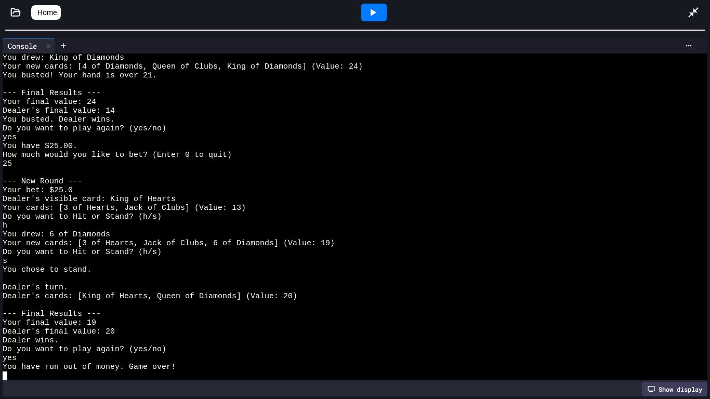
scroll to position [424, 0]
click at [47, 49] on icon at bounding box center [48, 46] width 7 height 7
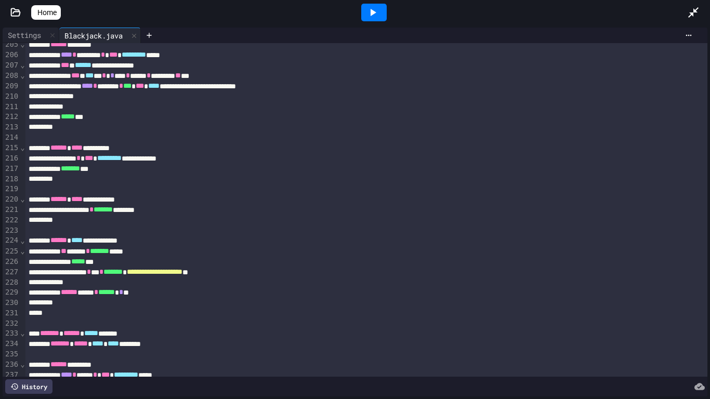
scroll to position [2120, 0]
click at [376, 8] on icon at bounding box center [372, 12] width 12 height 12
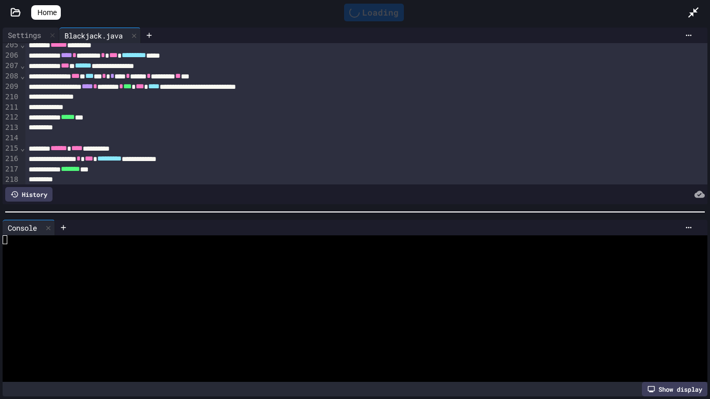
scroll to position [0, 0]
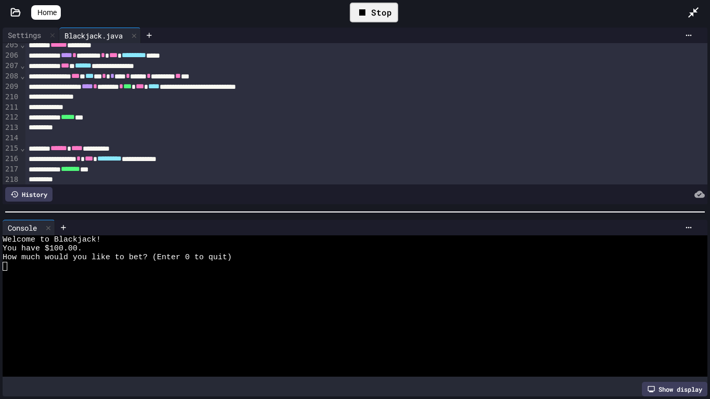
click at [108, 318] on div at bounding box center [351, 319] width 697 height 9
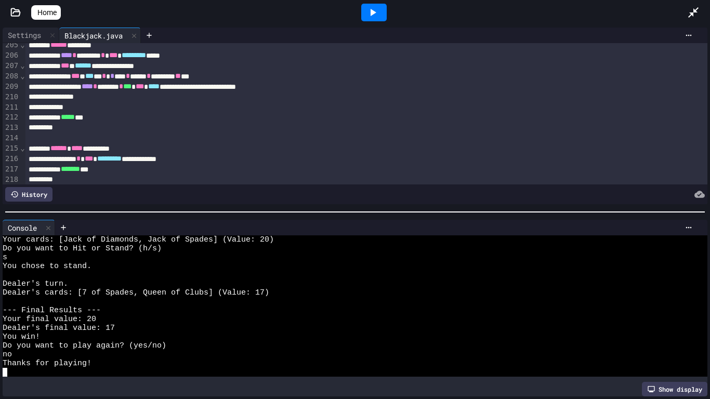
scroll to position [583, 0]
click at [377, 20] on div at bounding box center [373, 13] width 25 height 18
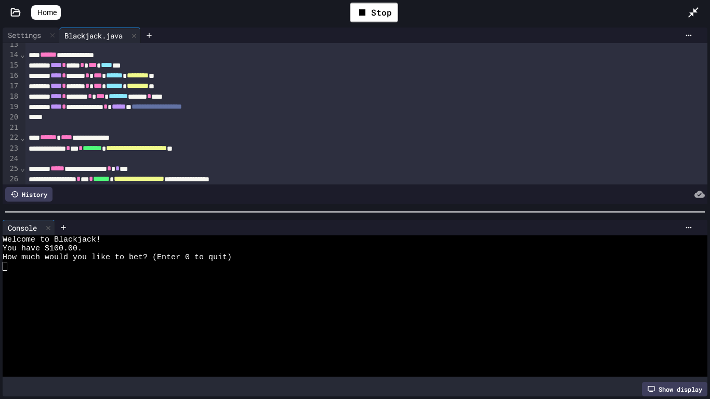
scroll to position [132, 0]
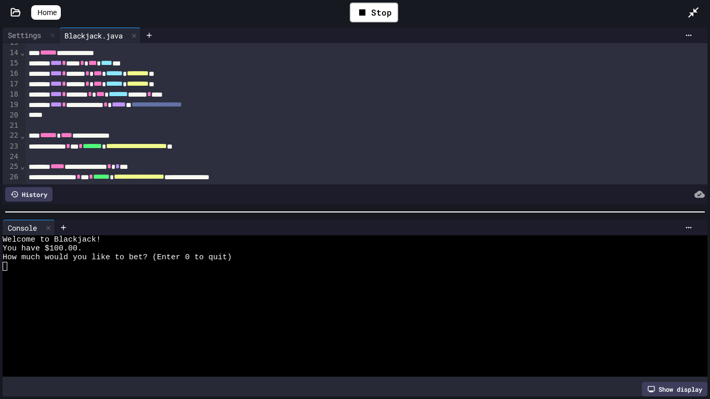
click at [126, 104] on span "*****" at bounding box center [119, 104] width 14 height 7
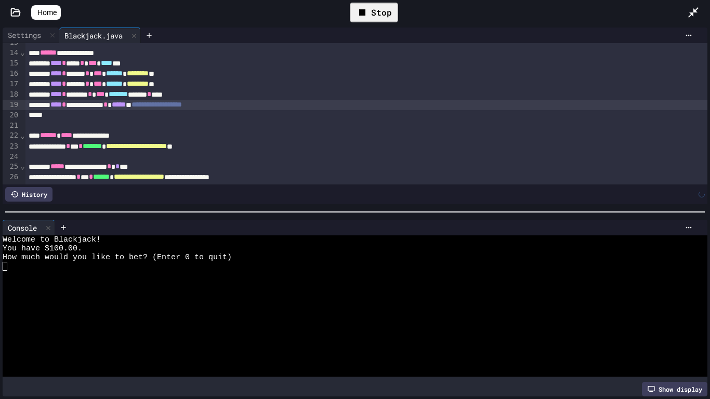
click at [379, 18] on div "Stop" at bounding box center [374, 13] width 48 height 20
click at [379, 18] on icon at bounding box center [372, 12] width 12 height 12
click at [26, 268] on div at bounding box center [351, 266] width 697 height 9
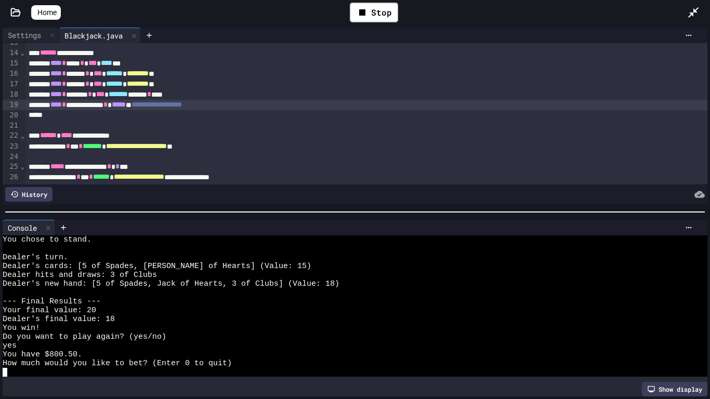
scroll to position [97, 0]
click at [170, 107] on div "**********" at bounding box center [366, 105] width 683 height 10
click at [375, 9] on div "Stop" at bounding box center [374, 13] width 48 height 20
click at [379, 12] on icon at bounding box center [372, 12] width 12 height 12
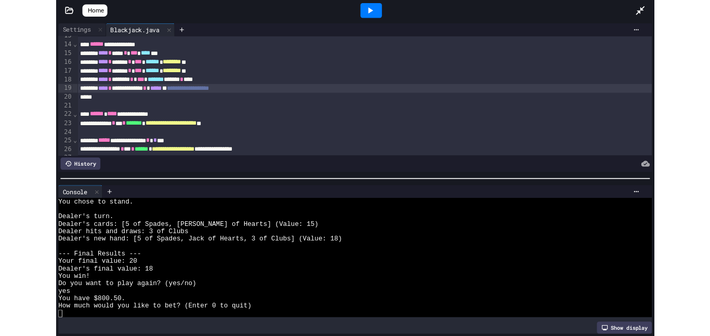
scroll to position [0, 0]
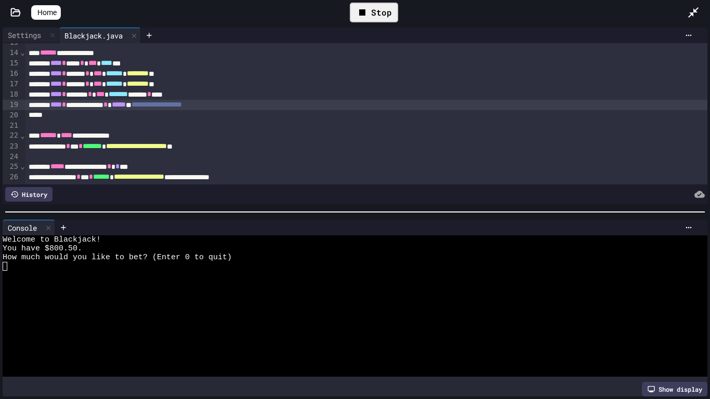
click at [375, 4] on div "Stop" at bounding box center [374, 13] width 48 height 20
click at [694, 16] on icon at bounding box center [693, 12] width 12 height 12
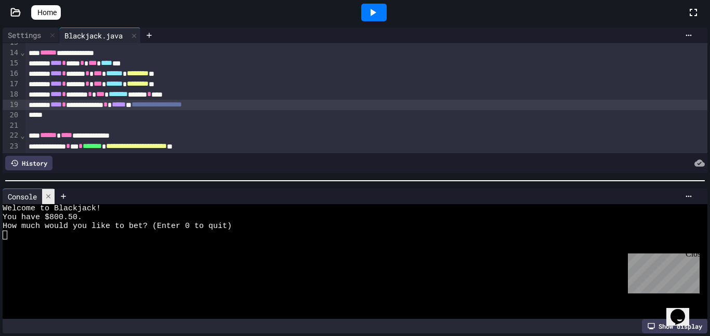
click at [51, 197] on icon at bounding box center [48, 196] width 7 height 7
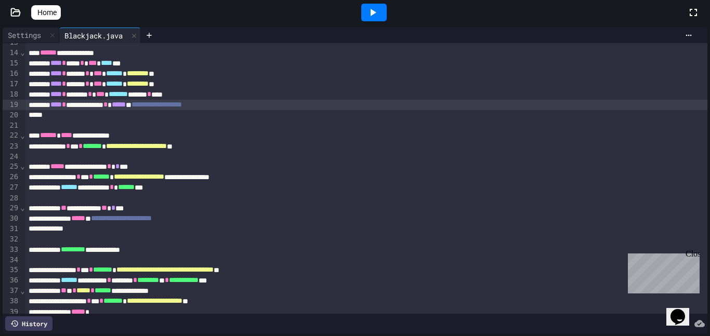
click at [52, 12] on span "Home" at bounding box center [46, 12] width 19 height 10
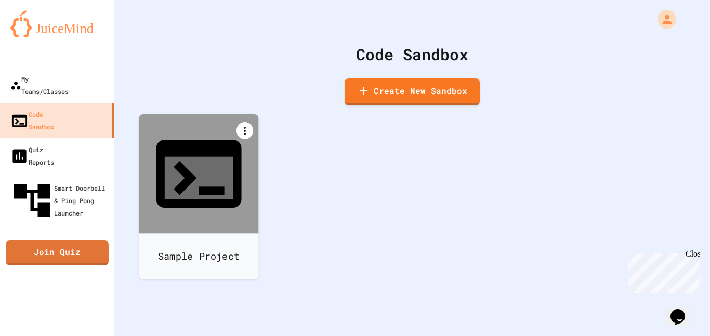
click at [243, 132] on icon at bounding box center [244, 131] width 12 height 12
click at [257, 281] on li "Rename" at bounding box center [204, 297] width 107 height 33
type input "******"
type input "**"
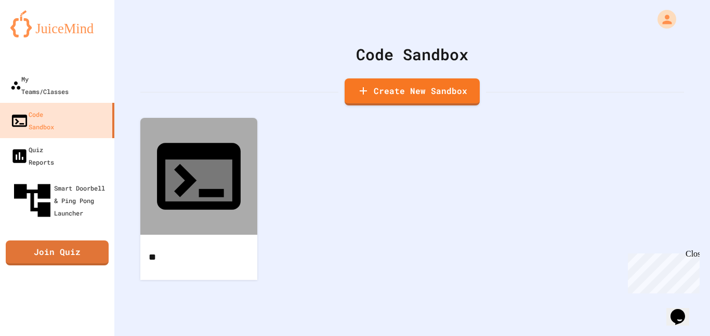
click at [409, 261] on div "Code Sandbox Create New Sandbox **" at bounding box center [411, 168] width 595 height 336
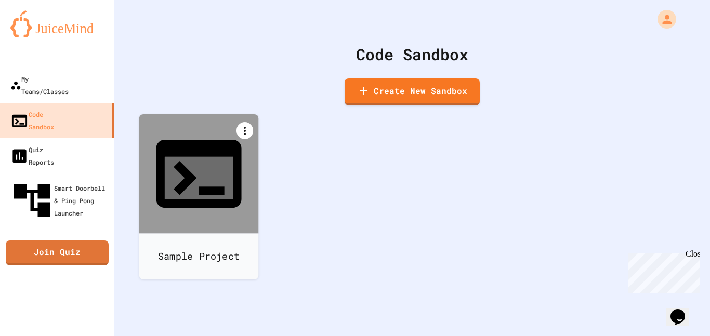
click at [245, 126] on icon at bounding box center [244, 131] width 12 height 12
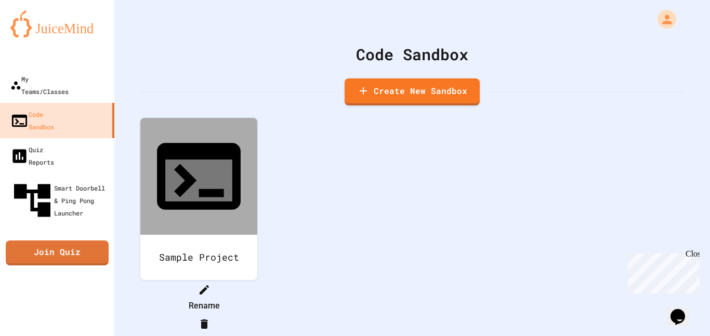
click at [257, 281] on div at bounding box center [204, 289] width 107 height 17
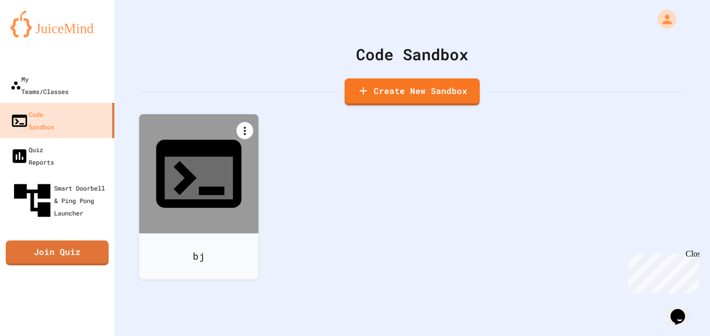
click at [242, 133] on icon at bounding box center [244, 131] width 12 height 12
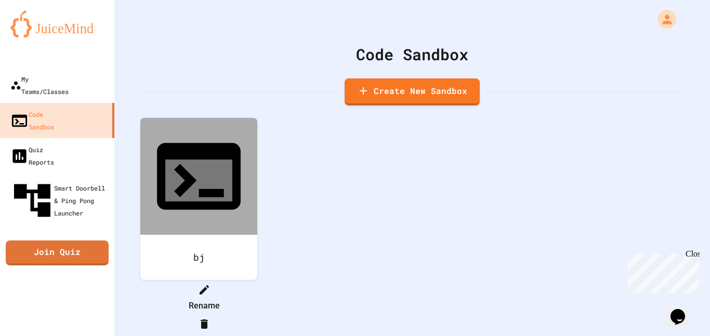
click at [257, 281] on div at bounding box center [198, 281] width 117 height 0
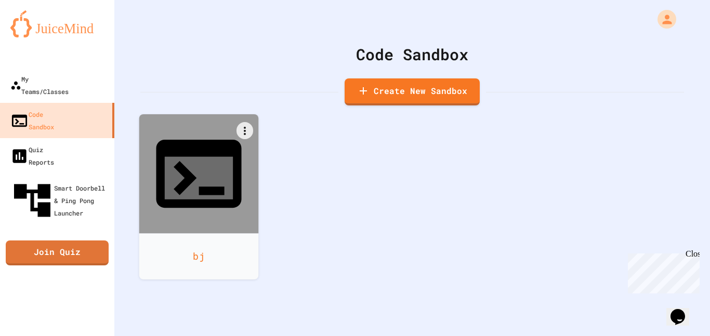
click at [198, 157] on icon at bounding box center [199, 178] width 68 height 43
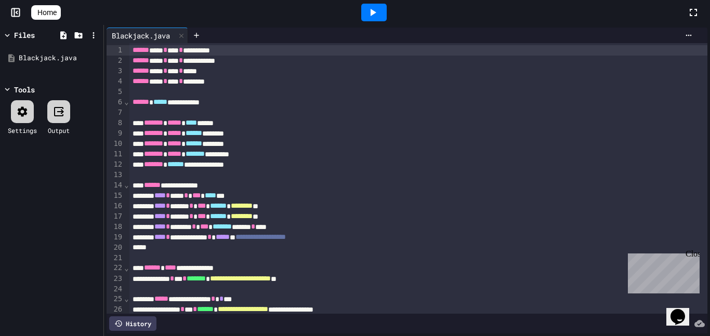
click at [48, 12] on span "Home" at bounding box center [46, 12] width 19 height 10
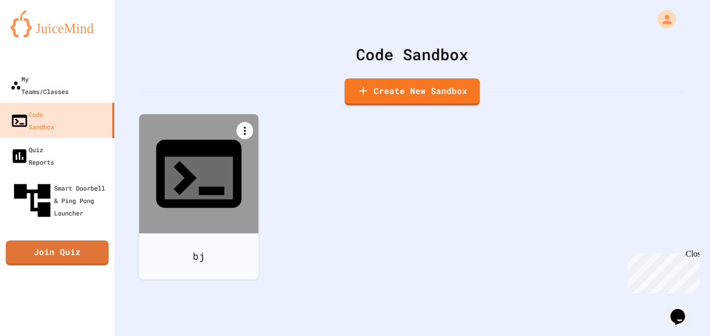
click at [244, 131] on icon at bounding box center [244, 131] width 12 height 12
click at [237, 281] on div at bounding box center [198, 281] width 117 height 0
click at [246, 128] on icon at bounding box center [244, 131] width 12 height 12
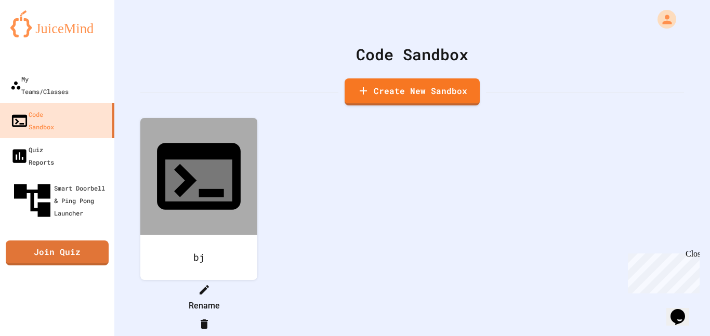
click at [153, 281] on div at bounding box center [198, 281] width 117 height 0
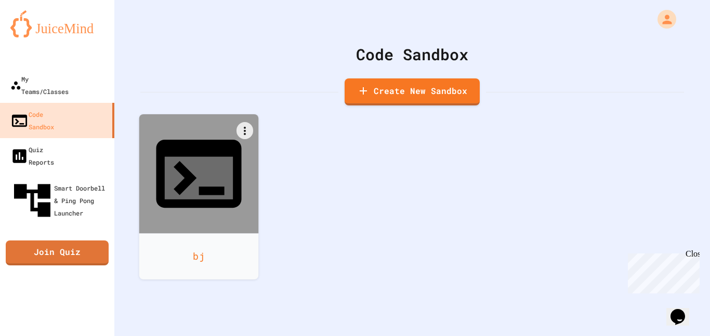
click at [192, 157] on icon at bounding box center [199, 178] width 68 height 43
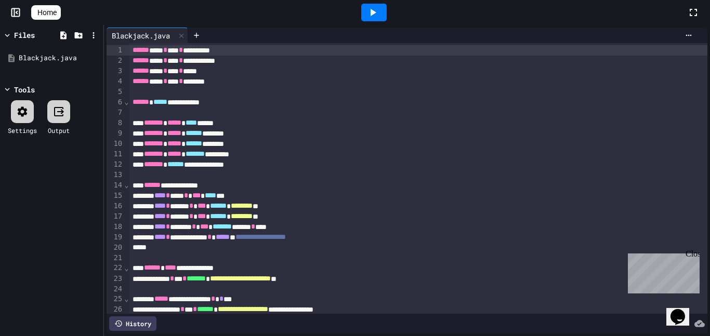
click at [23, 120] on div at bounding box center [22, 111] width 23 height 23
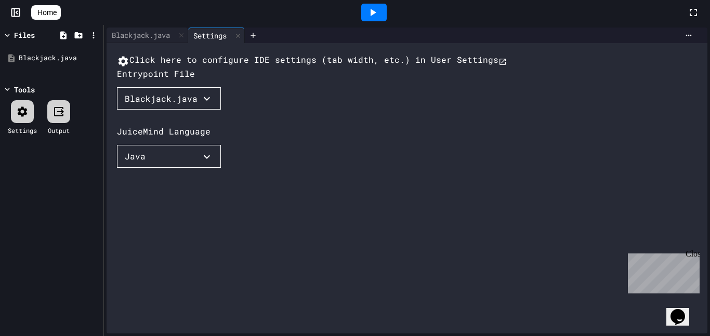
scroll to position [21, 0]
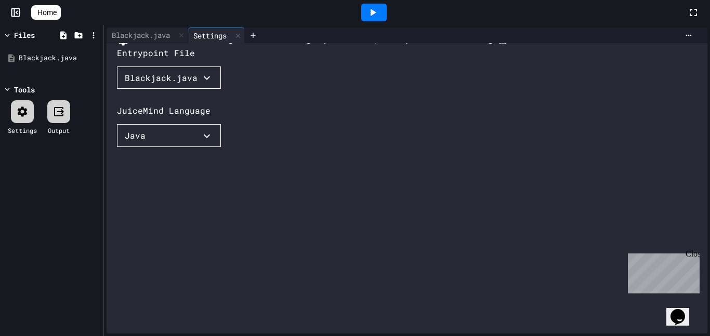
click at [209, 138] on icon "button" at bounding box center [207, 137] width 6 height 4
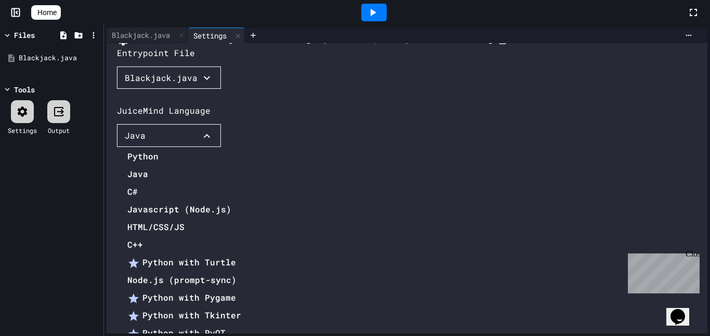
click at [257, 148] on div at bounding box center [187, 148] width 140 height 0
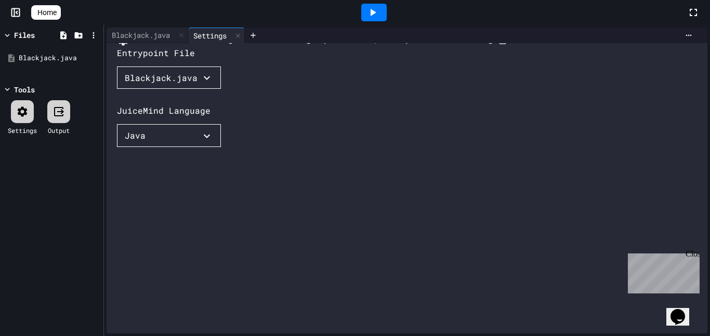
scroll to position [0, 0]
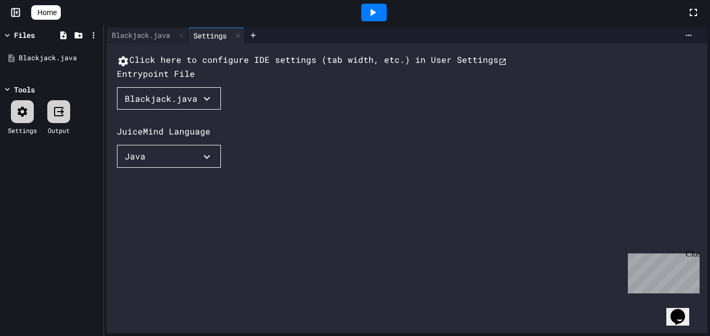
click at [192, 63] on button "Click here to configure IDE settings (tab width, etc.) in User Settings" at bounding box center [312, 61] width 390 height 14
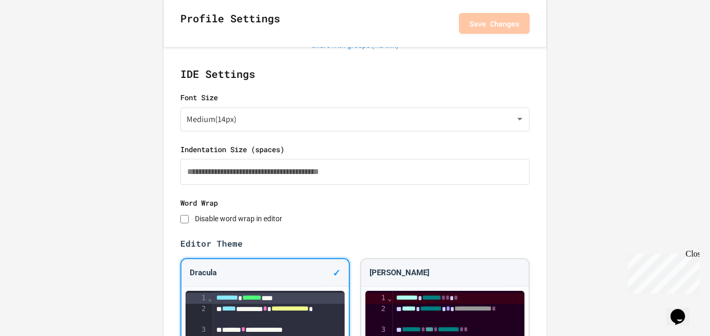
scroll to position [243, 0]
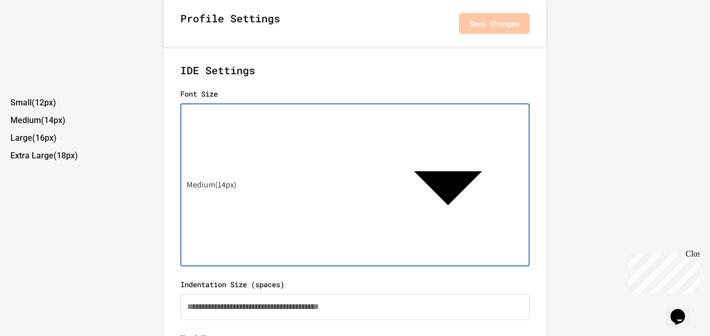
click at [223, 95] on div at bounding box center [355, 95] width 710 height 0
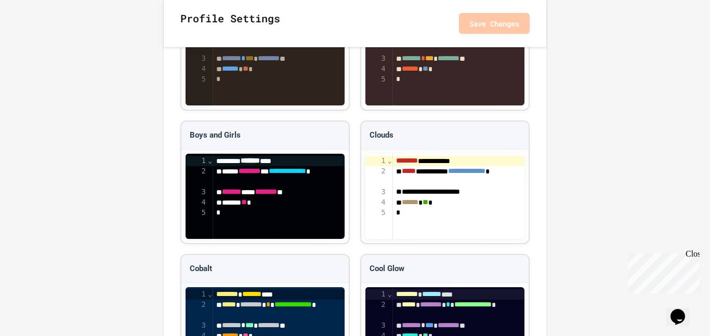
scroll to position [775, 0]
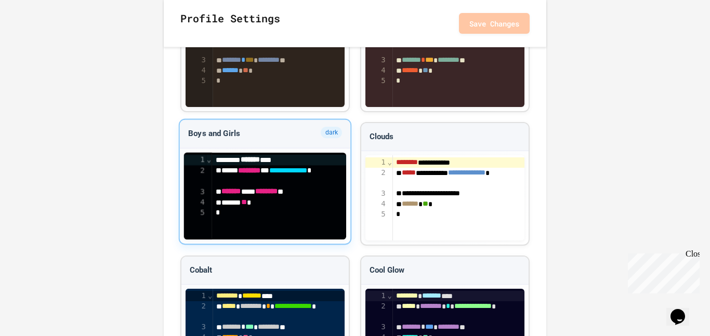
click at [273, 192] on div "******* ***** ******** **" at bounding box center [279, 192] width 134 height 10
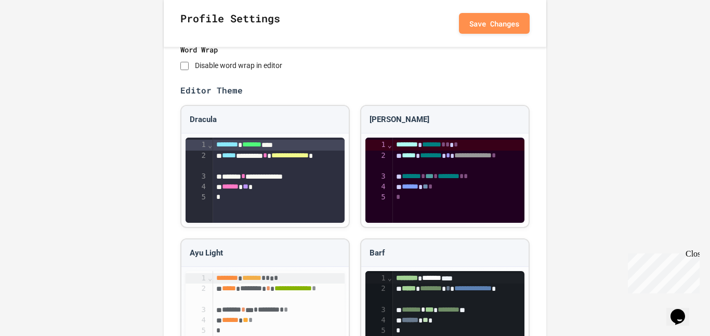
scroll to position [384, 0]
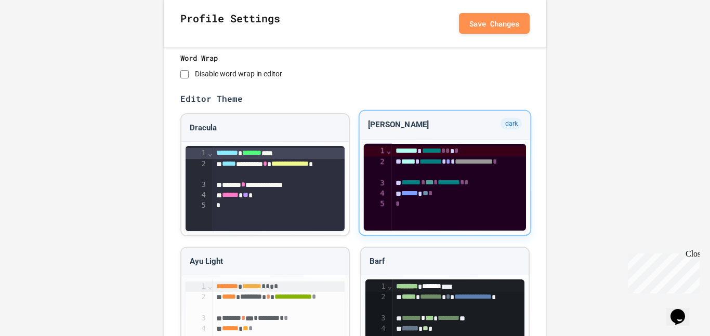
click at [444, 168] on div "**********" at bounding box center [459, 166] width 134 height 21
click at [478, 25] on button "Save Changes" at bounding box center [494, 22] width 71 height 21
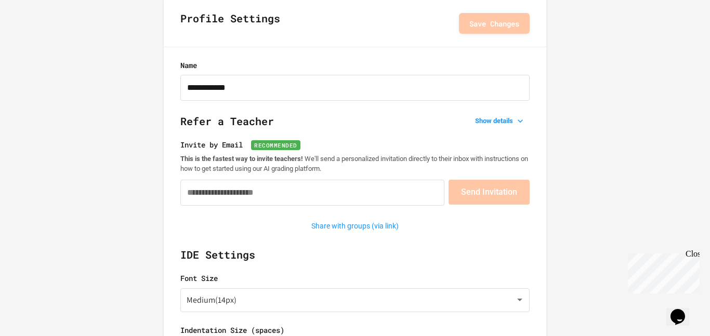
scroll to position [0, 0]
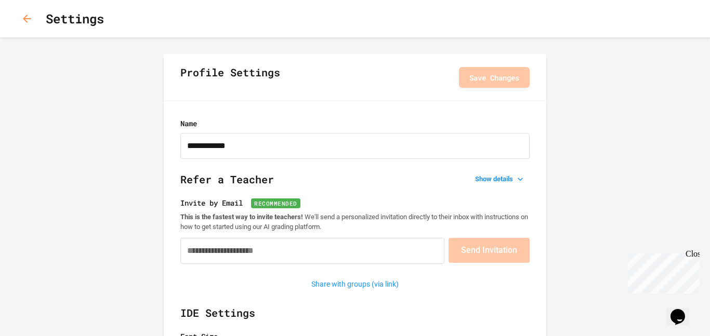
click at [28, 25] on button "button" at bounding box center [27, 18] width 21 height 21
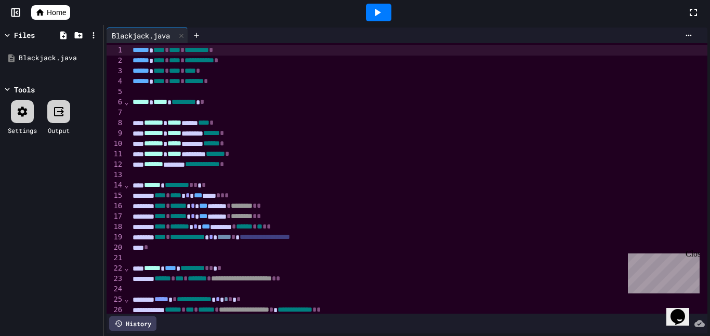
click at [376, 7] on icon at bounding box center [377, 12] width 12 height 12
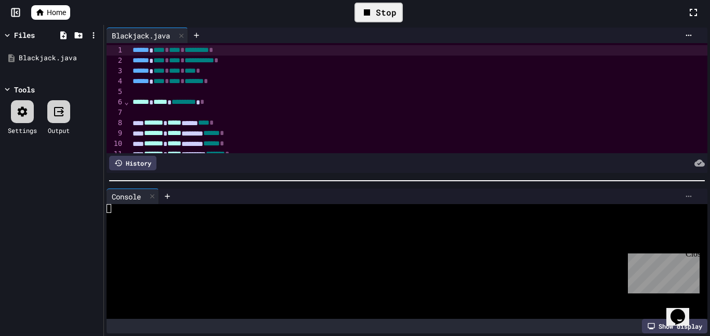
click at [687, 194] on icon at bounding box center [688, 196] width 8 height 8
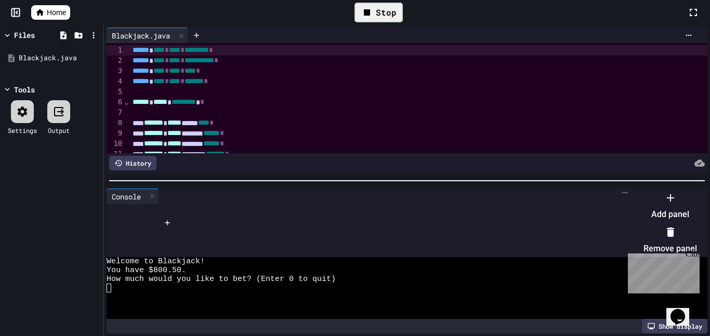
click at [687, 190] on div at bounding box center [665, 190] width 64 height 0
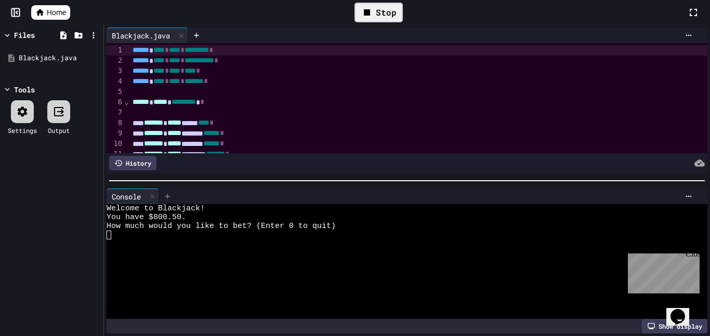
click at [169, 199] on icon at bounding box center [167, 196] width 8 height 8
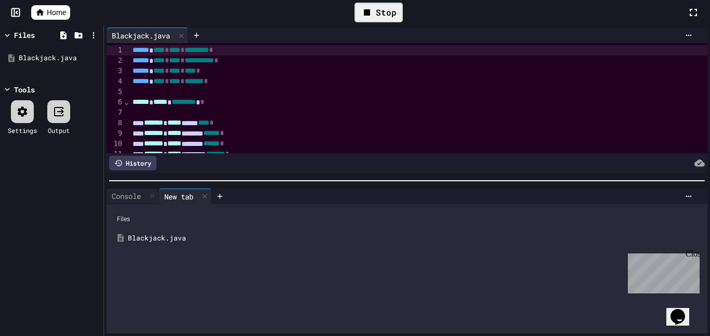
click at [157, 238] on div "Blackjack.java" at bounding box center [414, 238] width 573 height 10
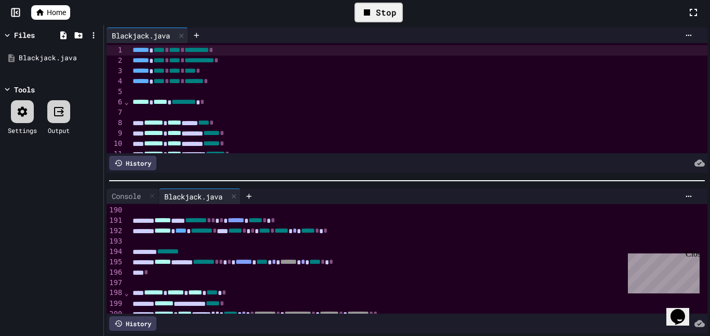
scroll to position [1967, 0]
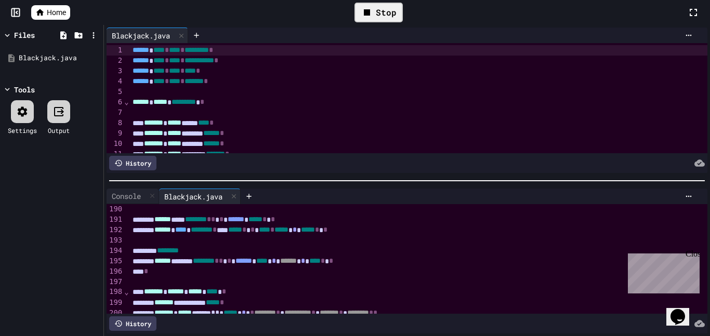
click at [377, 21] on div "Stop" at bounding box center [378, 13] width 48 height 20
click at [377, 21] on div at bounding box center [379, 12] width 36 height 28
click at [379, 11] on icon at bounding box center [378, 12] width 6 height 7
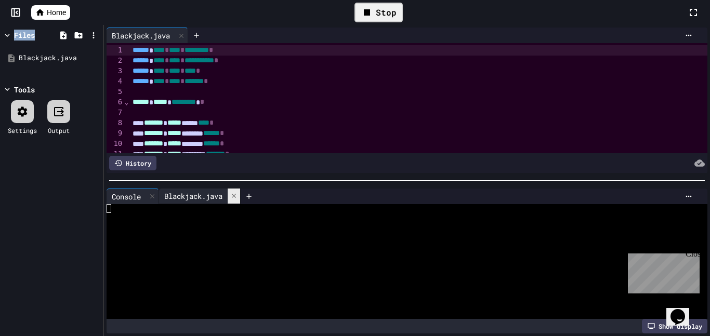
click at [236, 195] on icon at bounding box center [233, 195] width 7 height 7
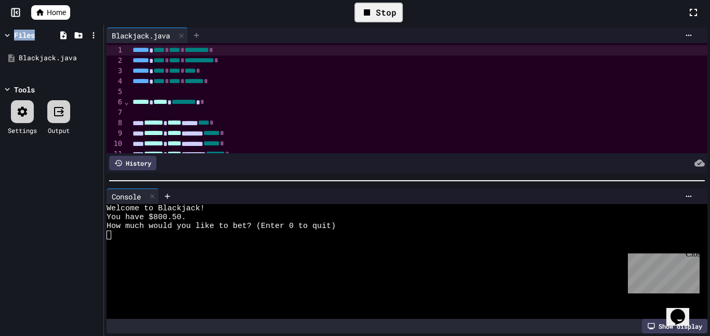
click at [203, 34] on div at bounding box center [196, 36] width 17 height 16
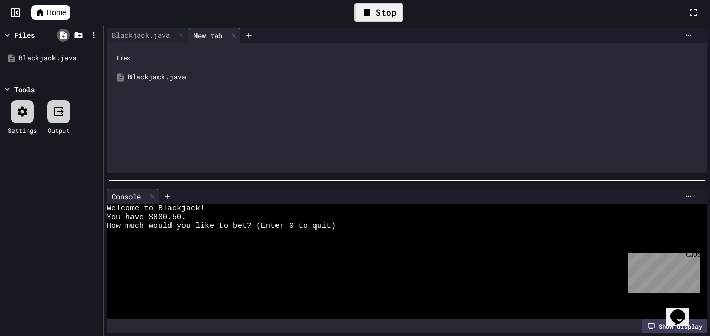
click at [63, 34] on icon at bounding box center [63, 35] width 9 height 9
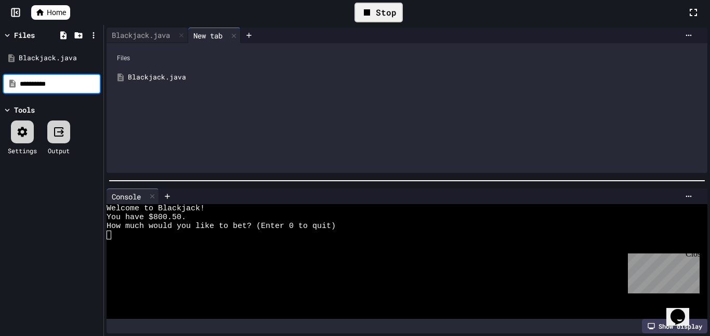
type input "**********"
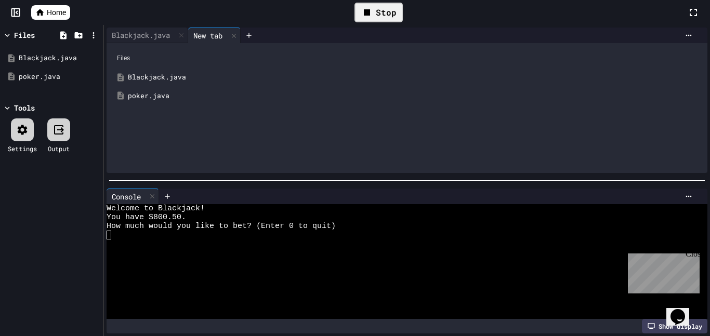
click at [140, 97] on div "poker.java" at bounding box center [414, 96] width 573 height 10
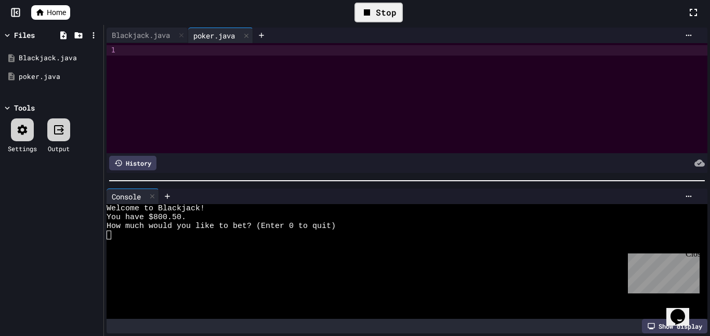
click at [167, 86] on div at bounding box center [414, 98] width 585 height 110
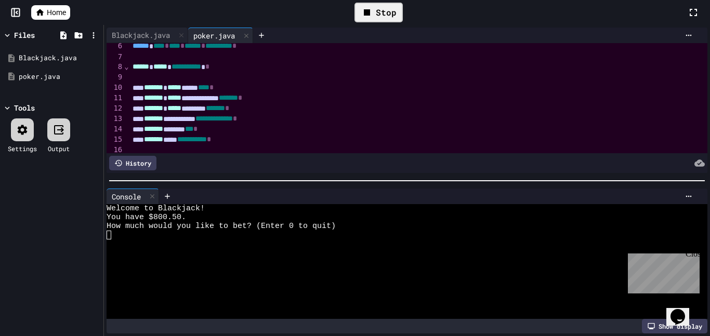
scroll to position [62, 0]
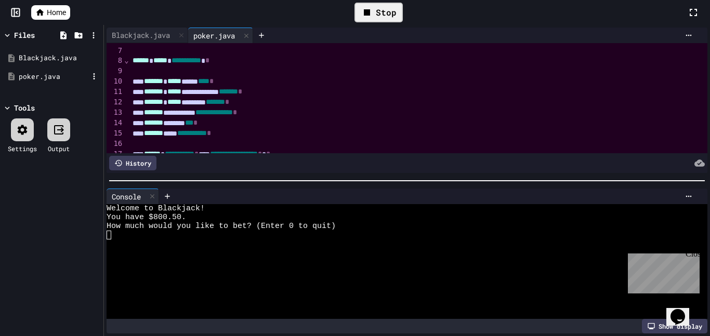
click at [42, 78] on div "poker.java" at bounding box center [54, 77] width 70 height 10
click at [92, 78] on icon at bounding box center [93, 76] width 9 height 9
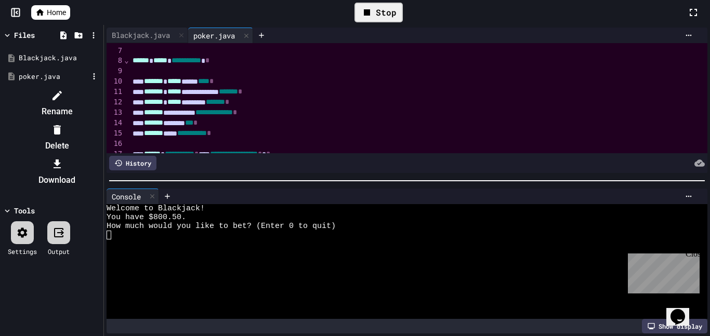
click at [101, 98] on li "Rename" at bounding box center [57, 103] width 88 height 33
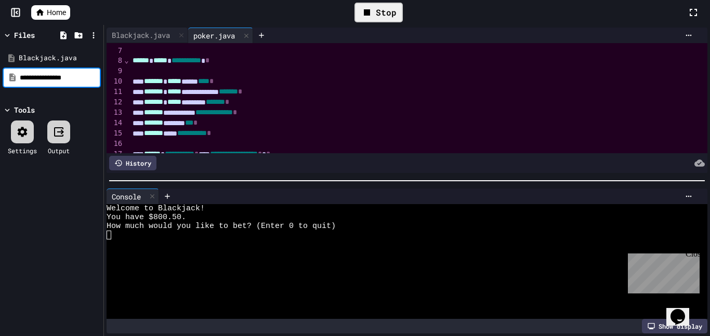
type input "**********"
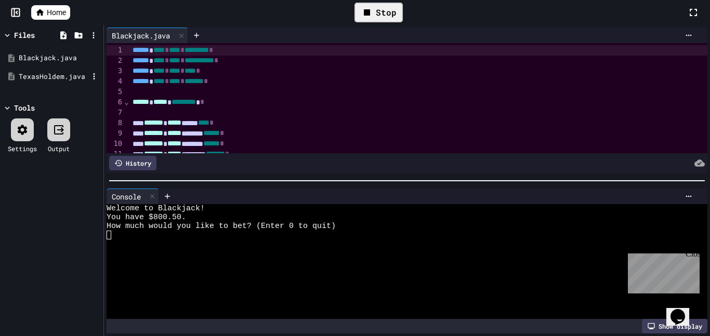
click at [44, 75] on div "TexasHoldem.java" at bounding box center [54, 77] width 70 height 10
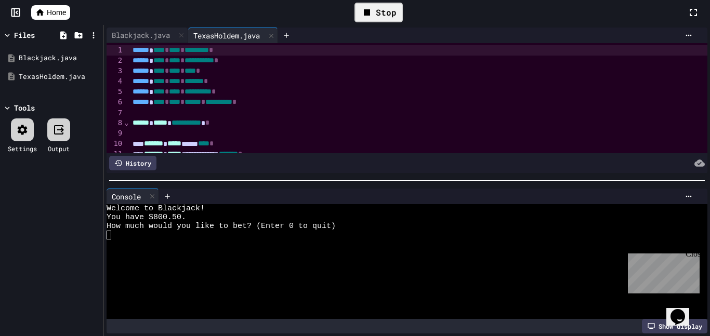
click at [59, 136] on icon at bounding box center [58, 130] width 12 height 12
click at [29, 138] on div at bounding box center [22, 129] width 23 height 23
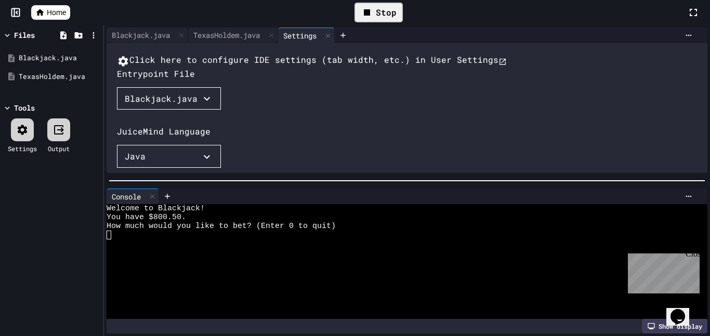
click at [194, 110] on button "Blackjack.java" at bounding box center [169, 98] width 104 height 23
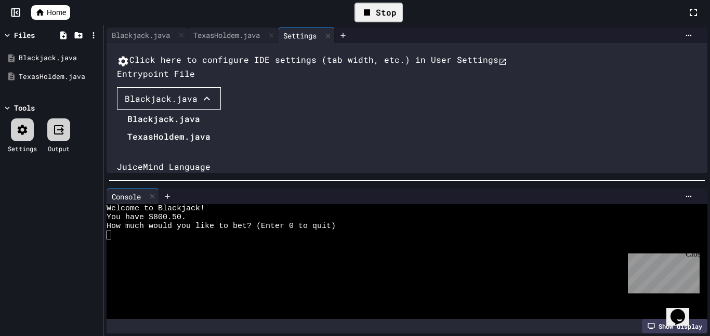
click at [169, 145] on li "TexasHoldem.java" at bounding box center [168, 136] width 83 height 17
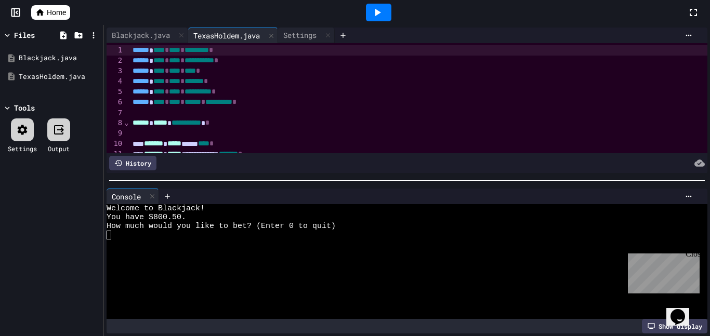
click at [380, 15] on icon at bounding box center [377, 12] width 12 height 12
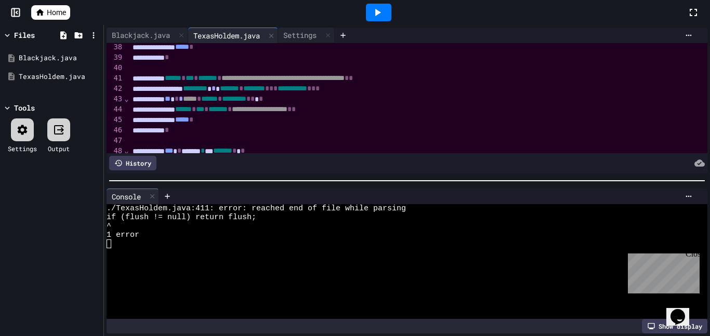
scroll to position [389, 0]
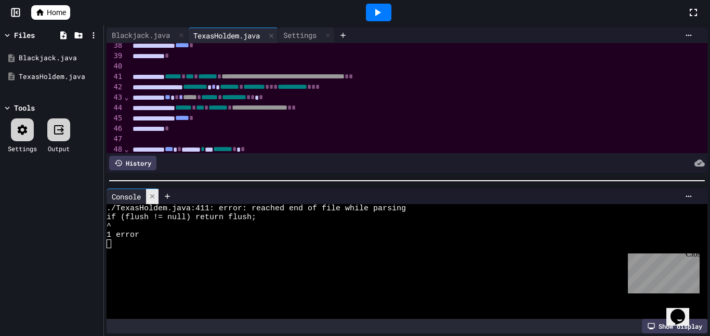
click at [153, 198] on icon at bounding box center [152, 196] width 7 height 7
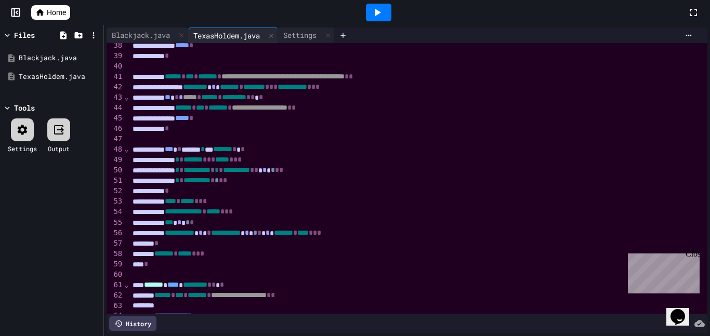
click at [451, 161] on div "* * ******* * * * ***** * * *" at bounding box center [418, 160] width 579 height 10
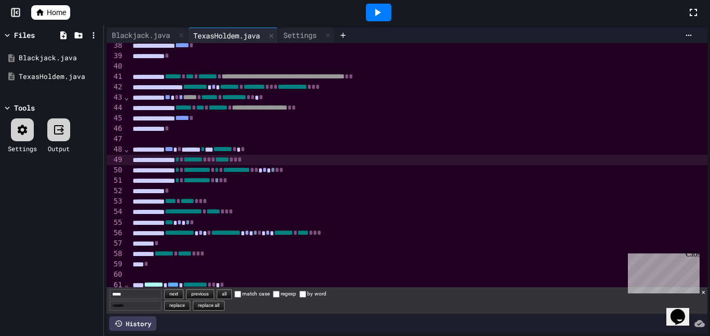
scroll to position [0, 0]
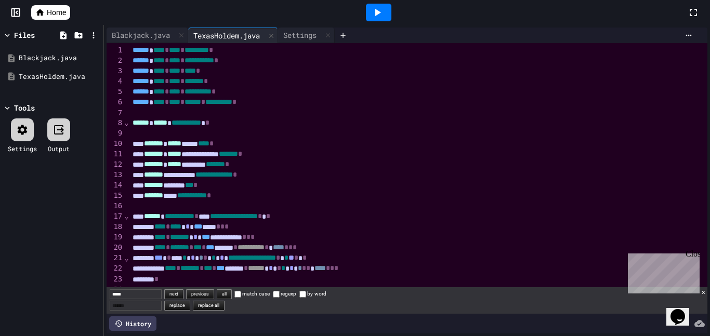
type input "*****"
click at [183, 295] on button "next" at bounding box center [173, 294] width 19 height 10
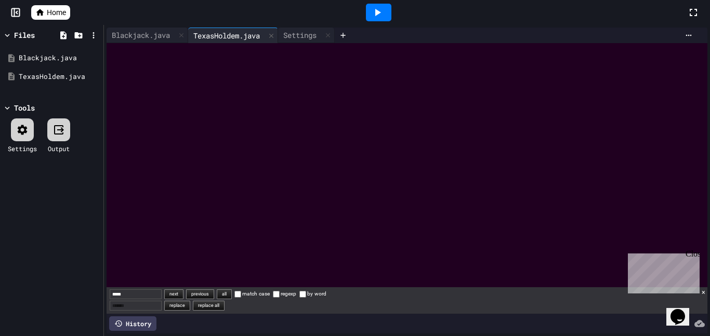
scroll to position [3887, 0]
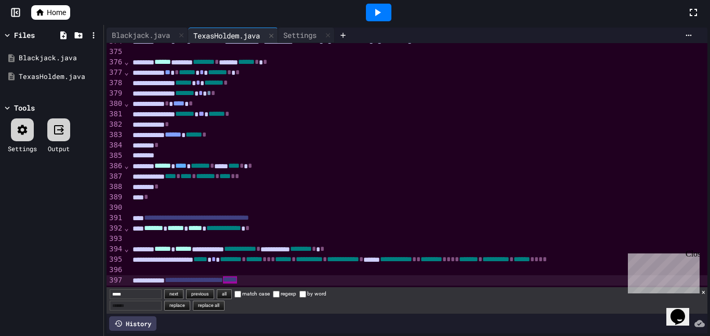
click at [183, 295] on button "next" at bounding box center [173, 294] width 19 height 10
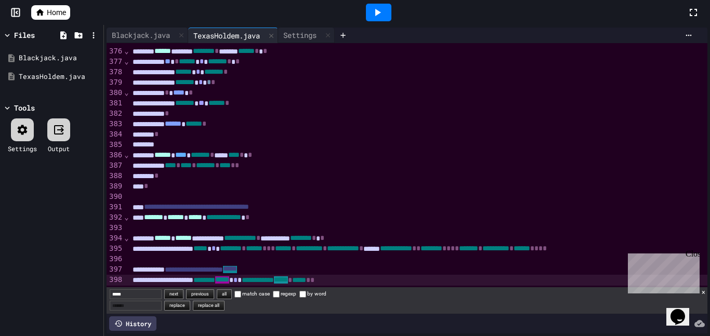
click at [183, 295] on button "next" at bounding box center [173, 294] width 19 height 10
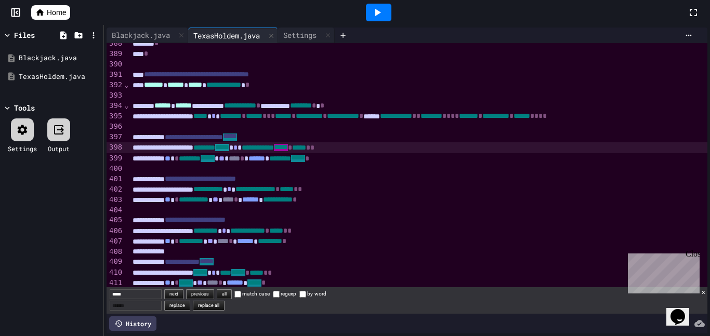
scroll to position [4064, 0]
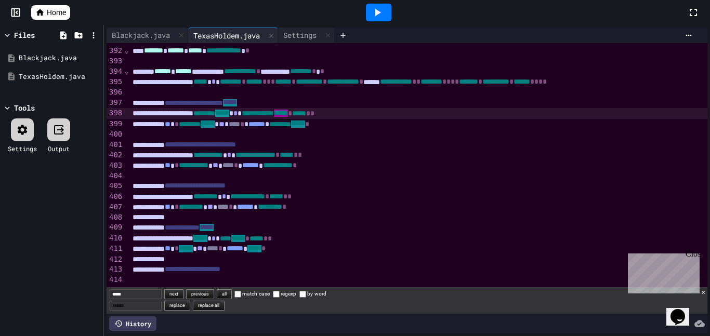
click at [696, 257] on div "Close" at bounding box center [691, 255] width 13 height 13
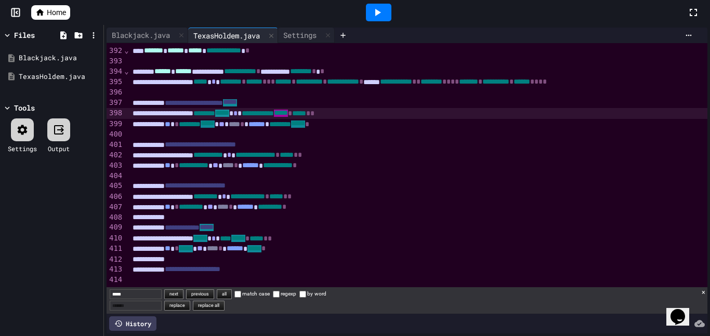
click at [705, 294] on div "***** next previous all match case regexp by word replace replace all ×" at bounding box center [407, 300] width 601 height 26
click at [704, 293] on button "×" at bounding box center [703, 292] width 4 height 10
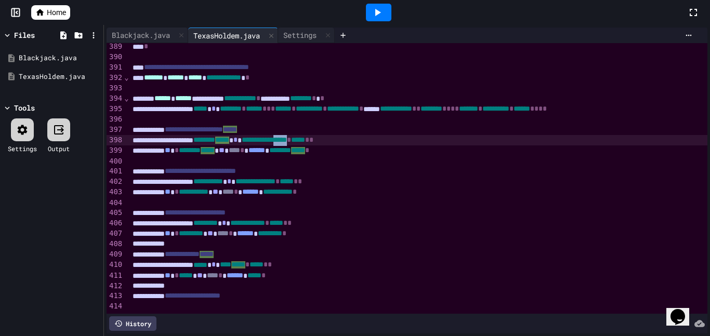
scroll to position [4037, 0]
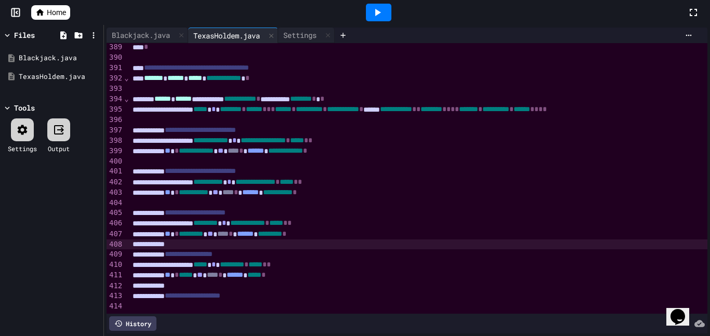
click at [513, 246] on div at bounding box center [424, 245] width 590 height 10
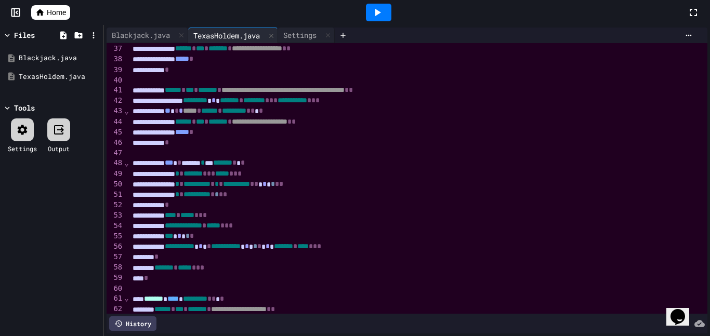
scroll to position [0, 0]
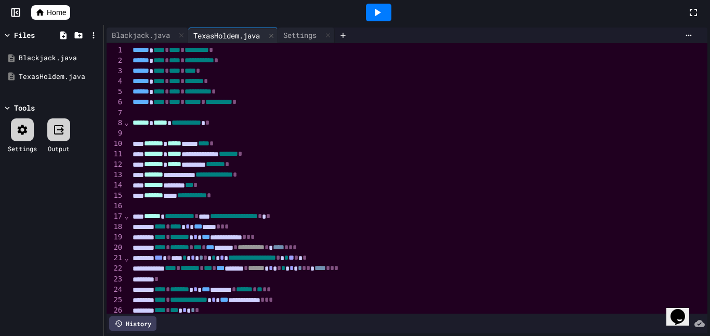
click at [377, 11] on icon at bounding box center [378, 12] width 6 height 7
